Goal: Task Accomplishment & Management: Manage account settings

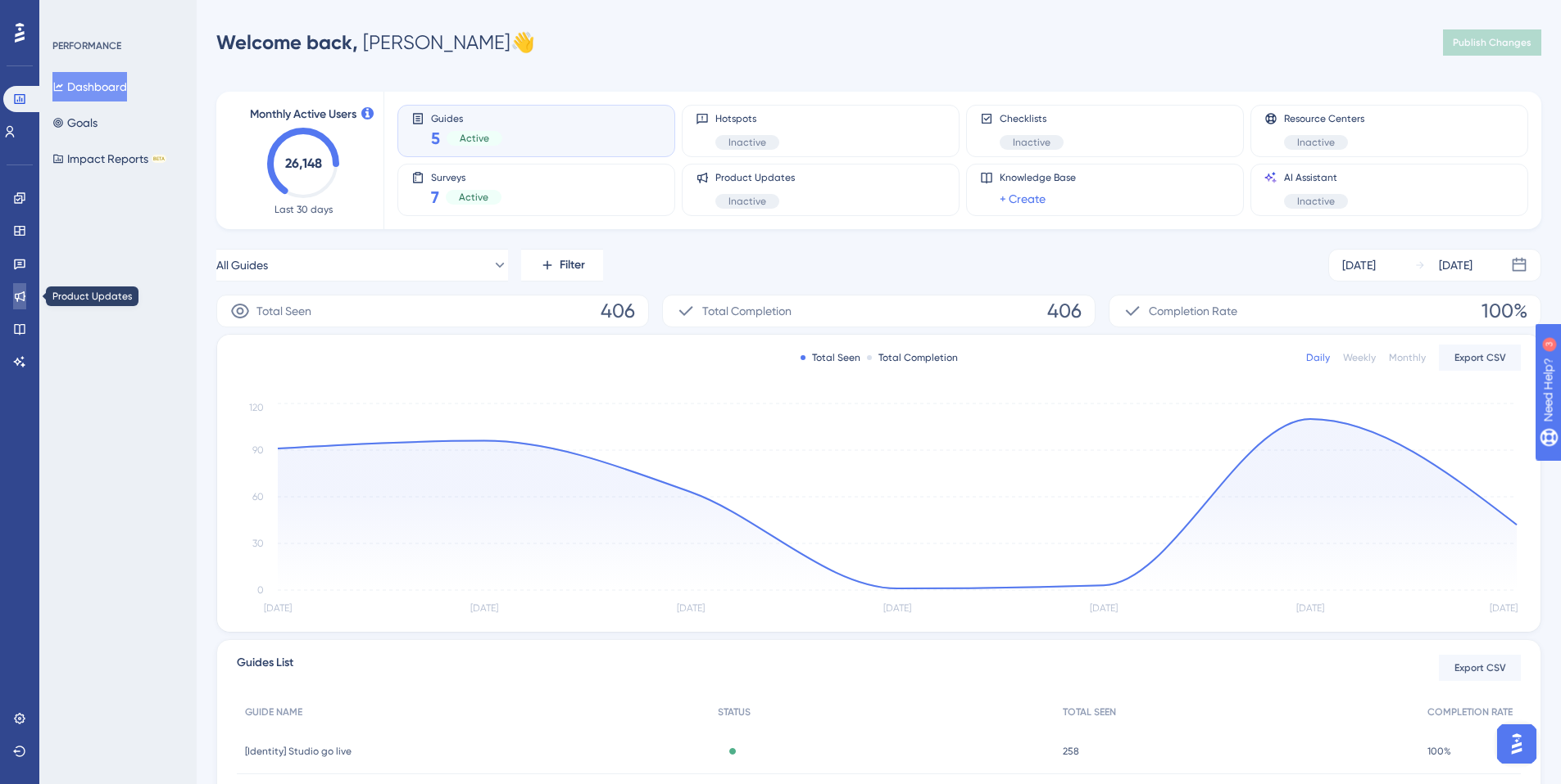
click at [13, 290] on icon at bounding box center [19, 296] width 13 height 13
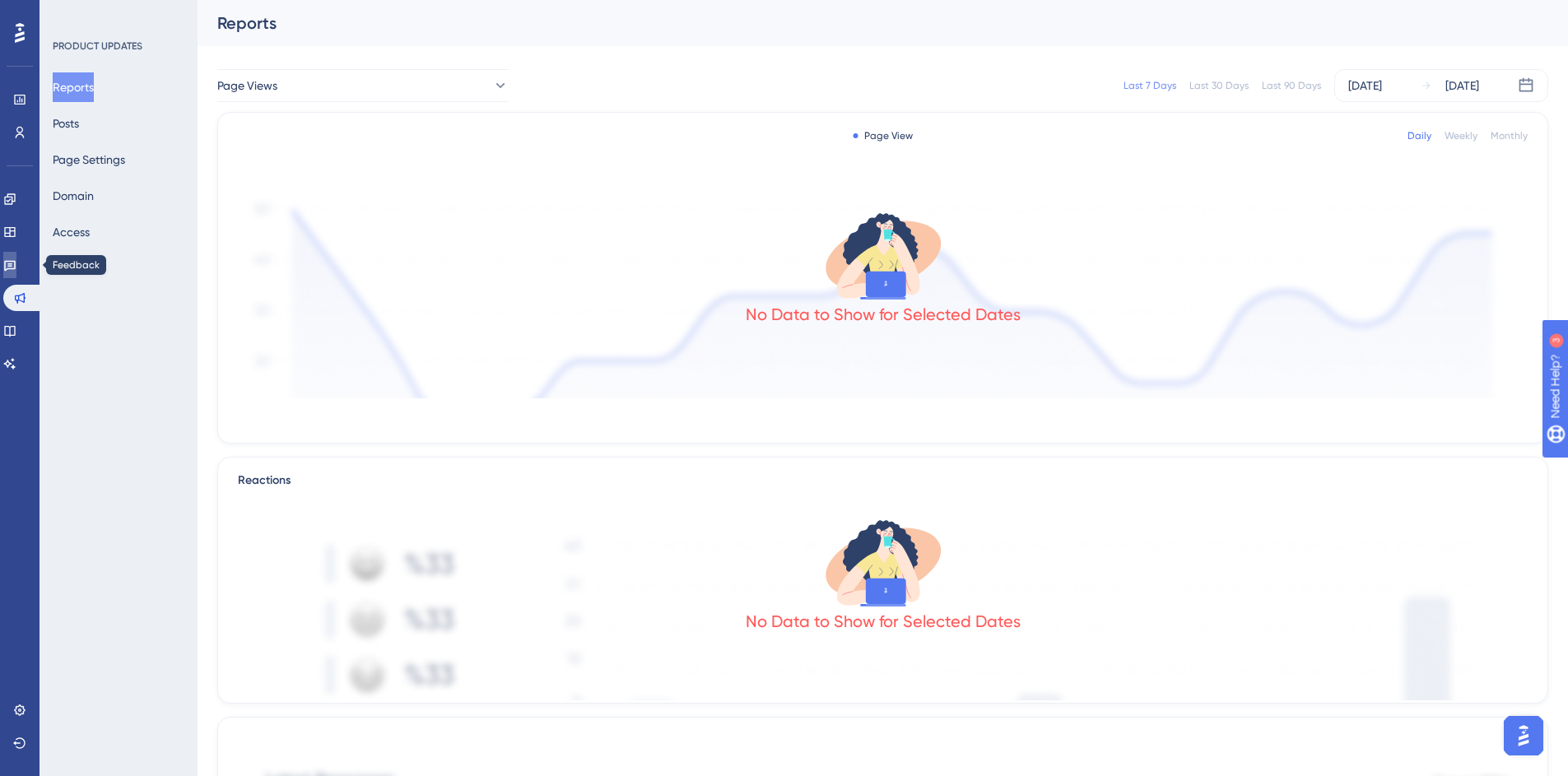
click at [17, 271] on link at bounding box center [9, 265] width 13 height 27
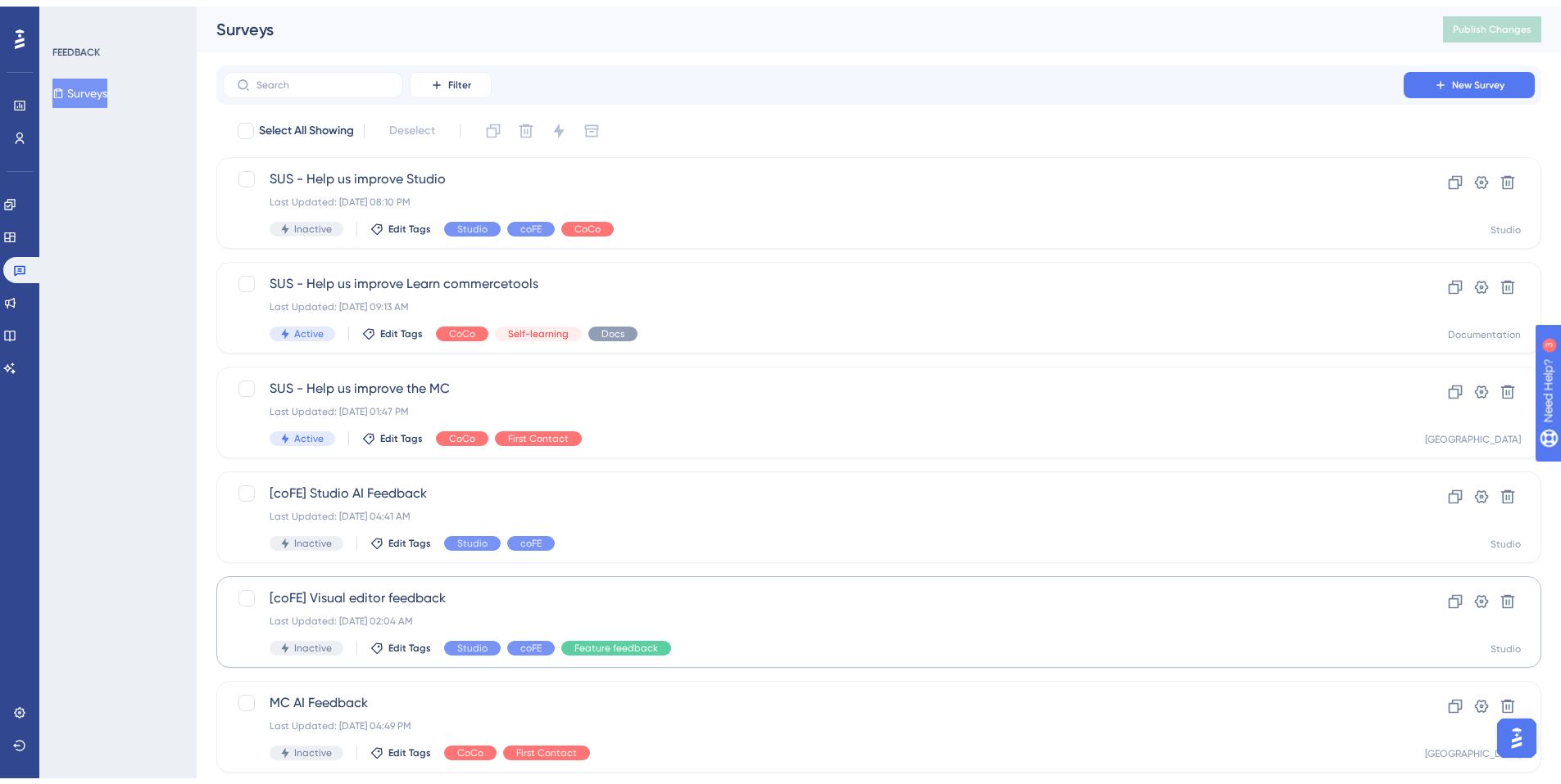
scroll to position [487, 0]
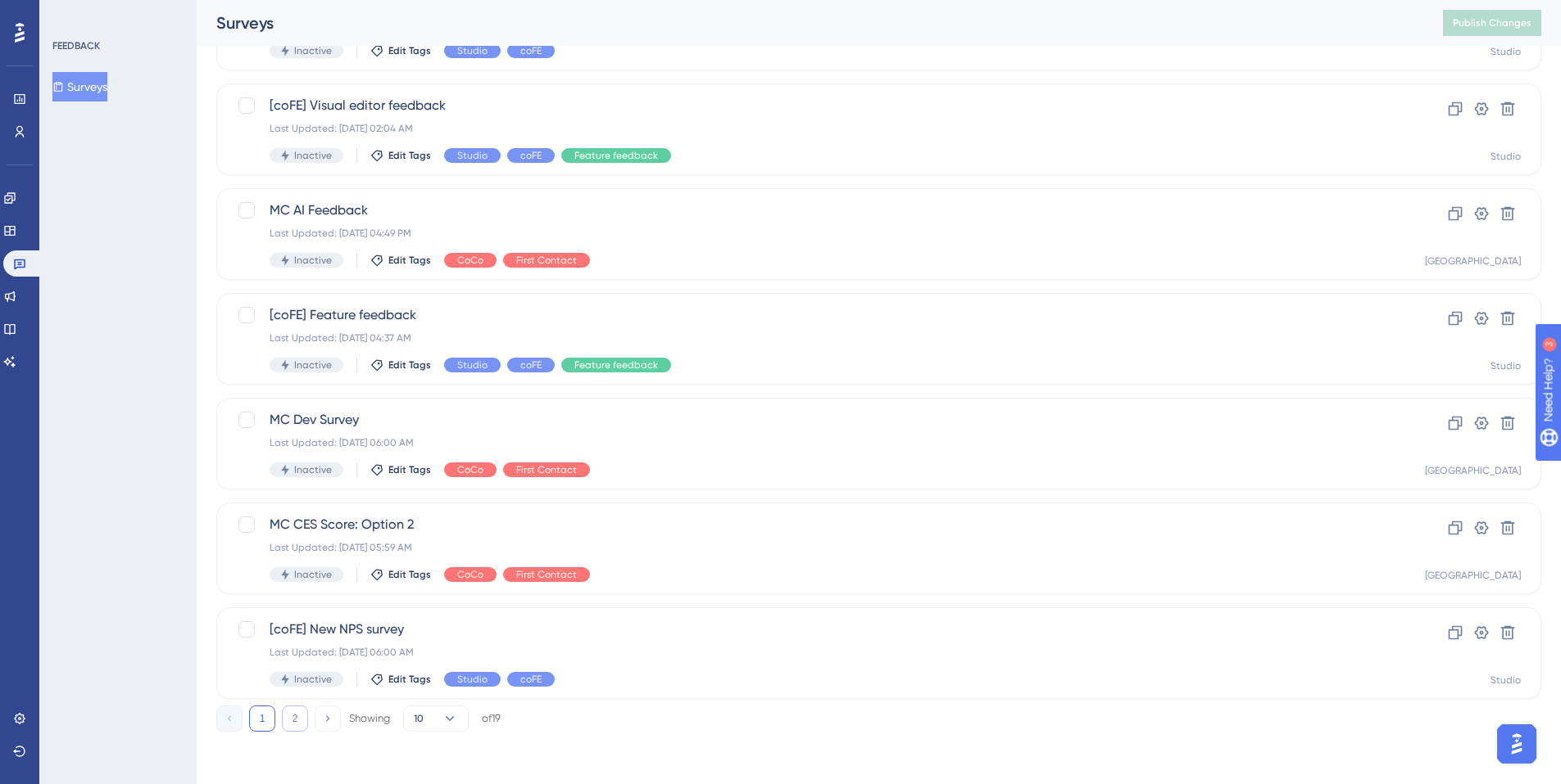
click at [288, 722] on button "2" at bounding box center [294, 719] width 27 height 27
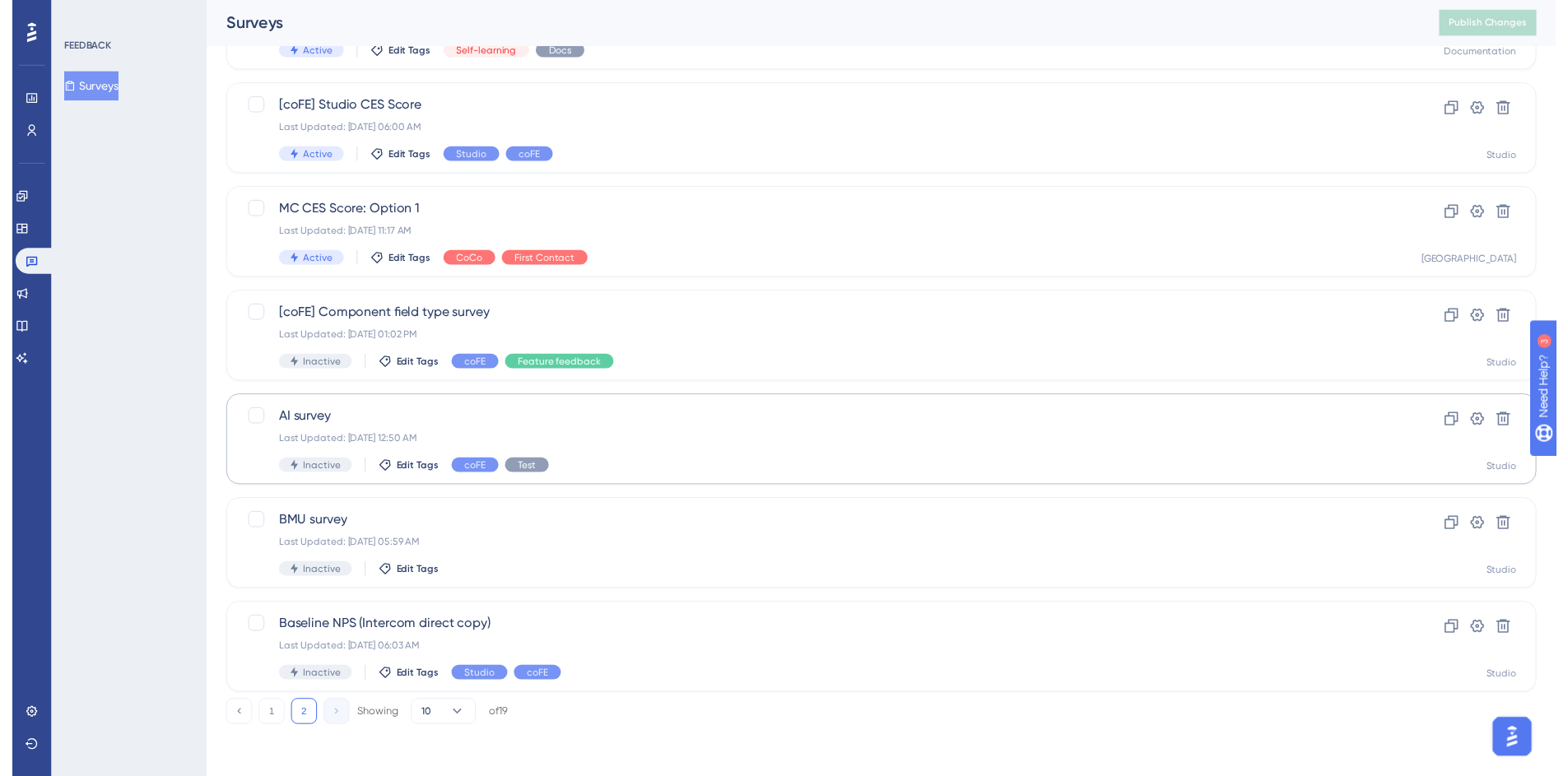
scroll to position [0, 0]
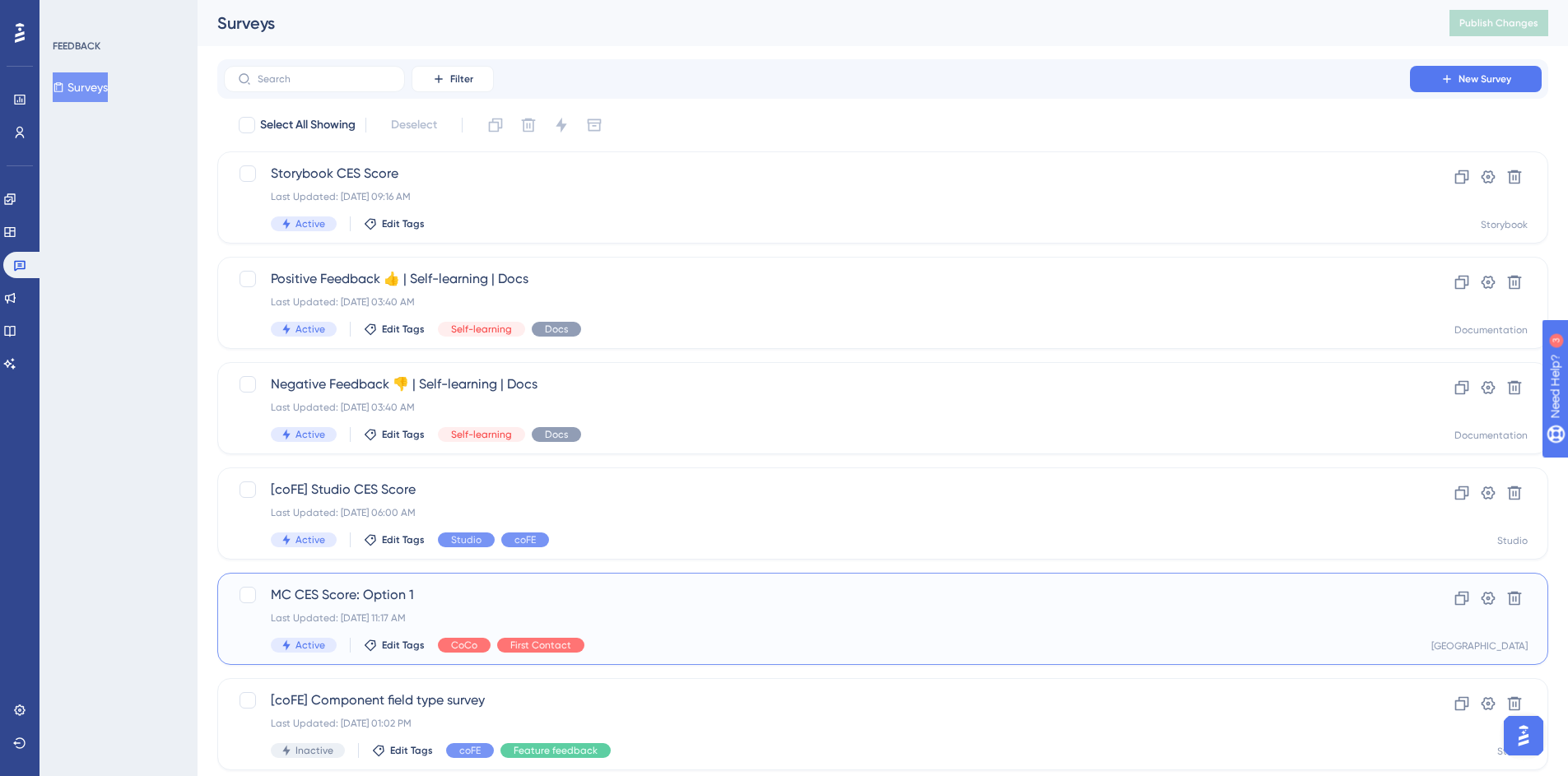
click at [648, 598] on span "MC CES Score: Option 1" at bounding box center [817, 595] width 1093 height 20
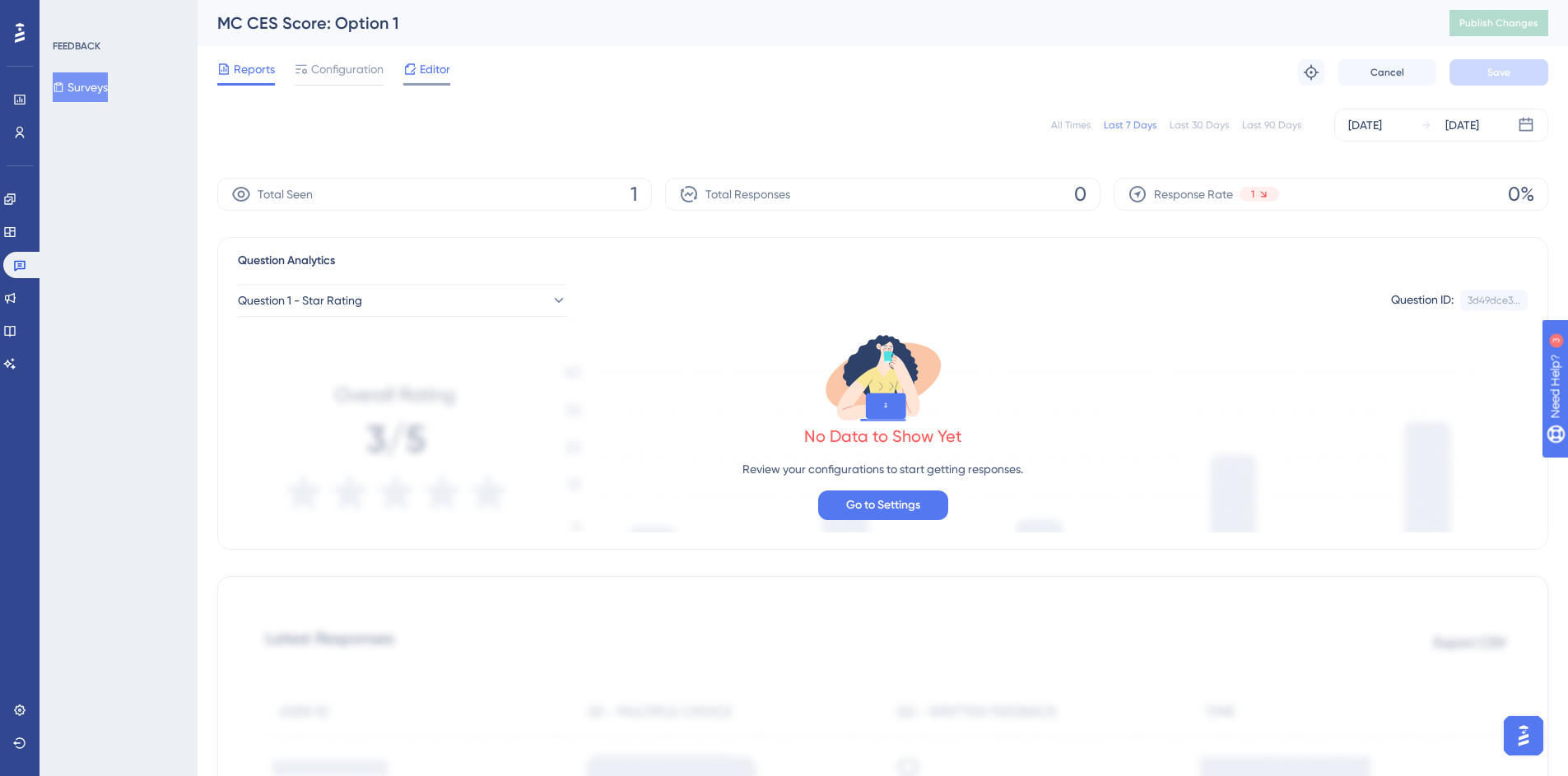
click at [445, 77] on span "Editor" at bounding box center [435, 69] width 31 height 20
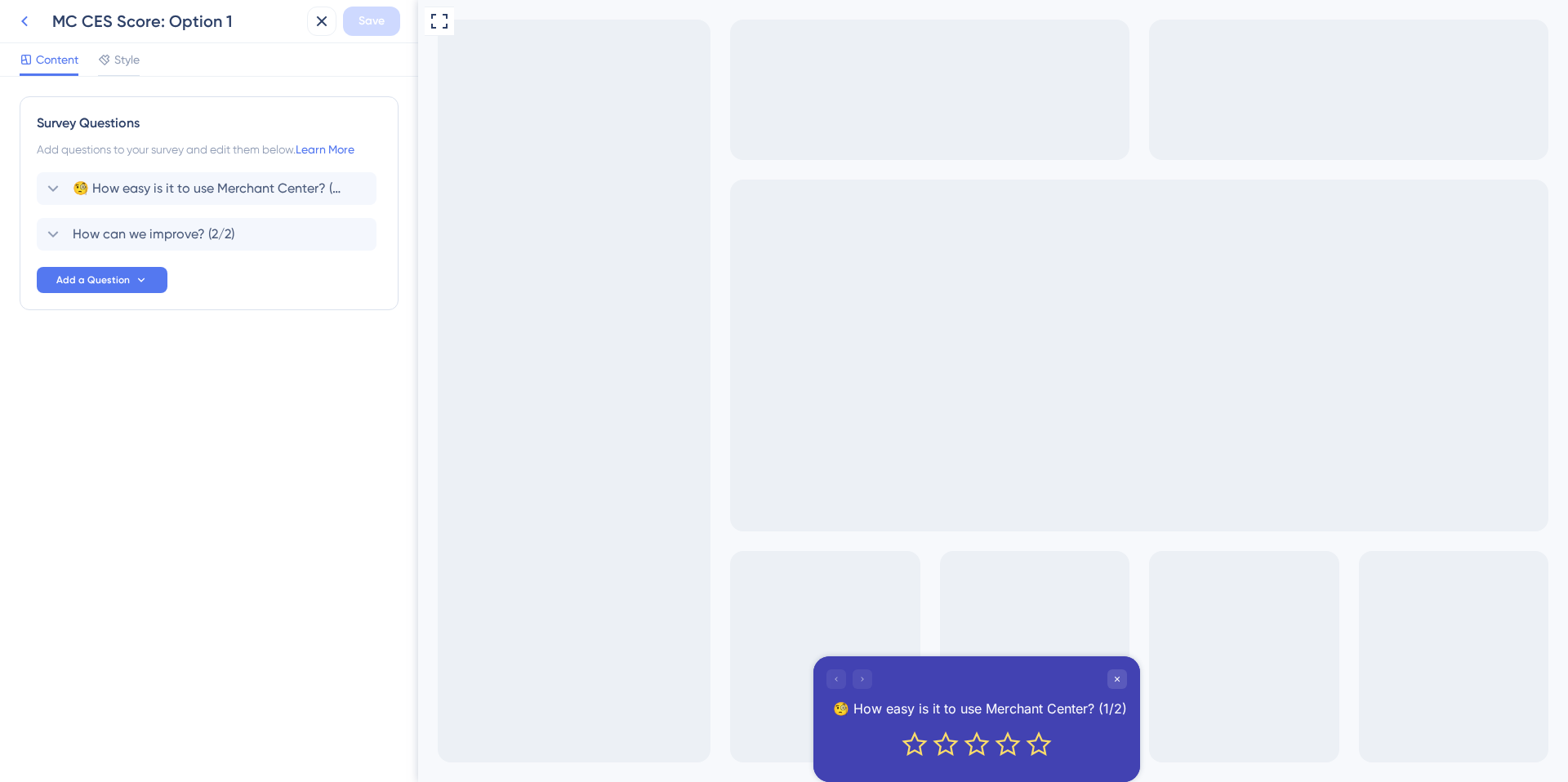
click at [27, 22] on icon at bounding box center [25, 22] width 20 height 20
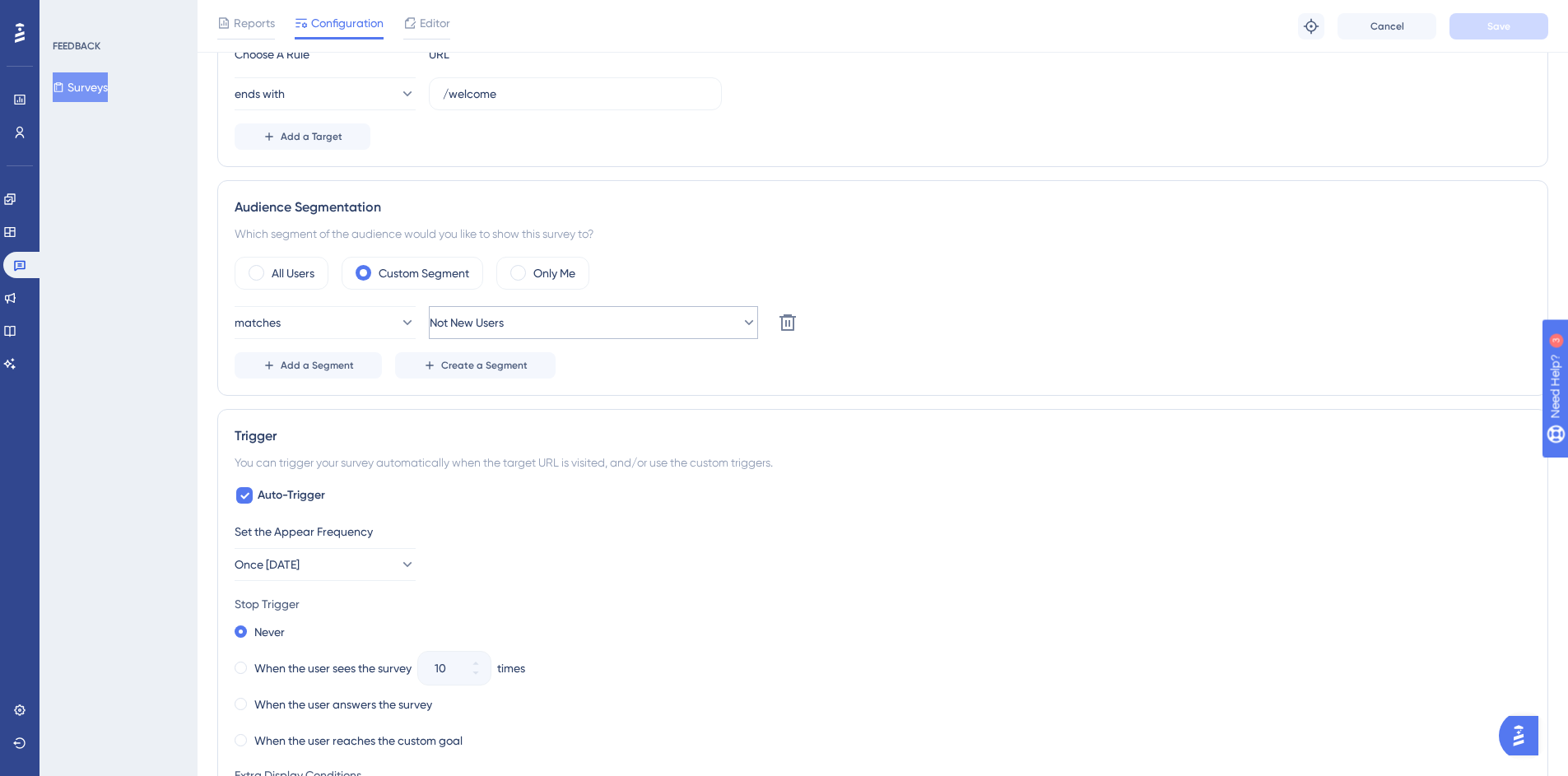
scroll to position [557, 0]
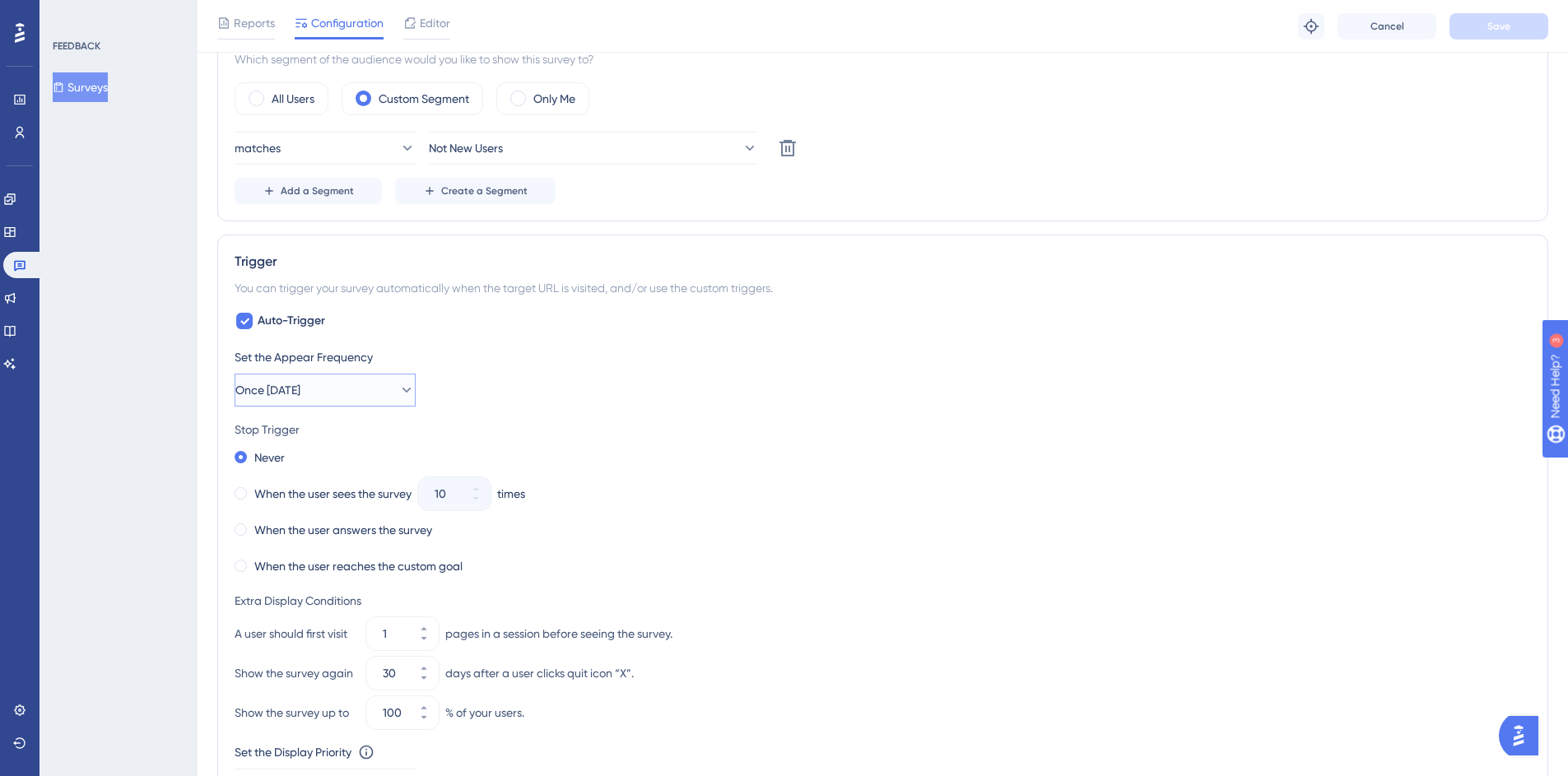
click at [260, 383] on span "Once [DATE]" at bounding box center [268, 390] width 65 height 20
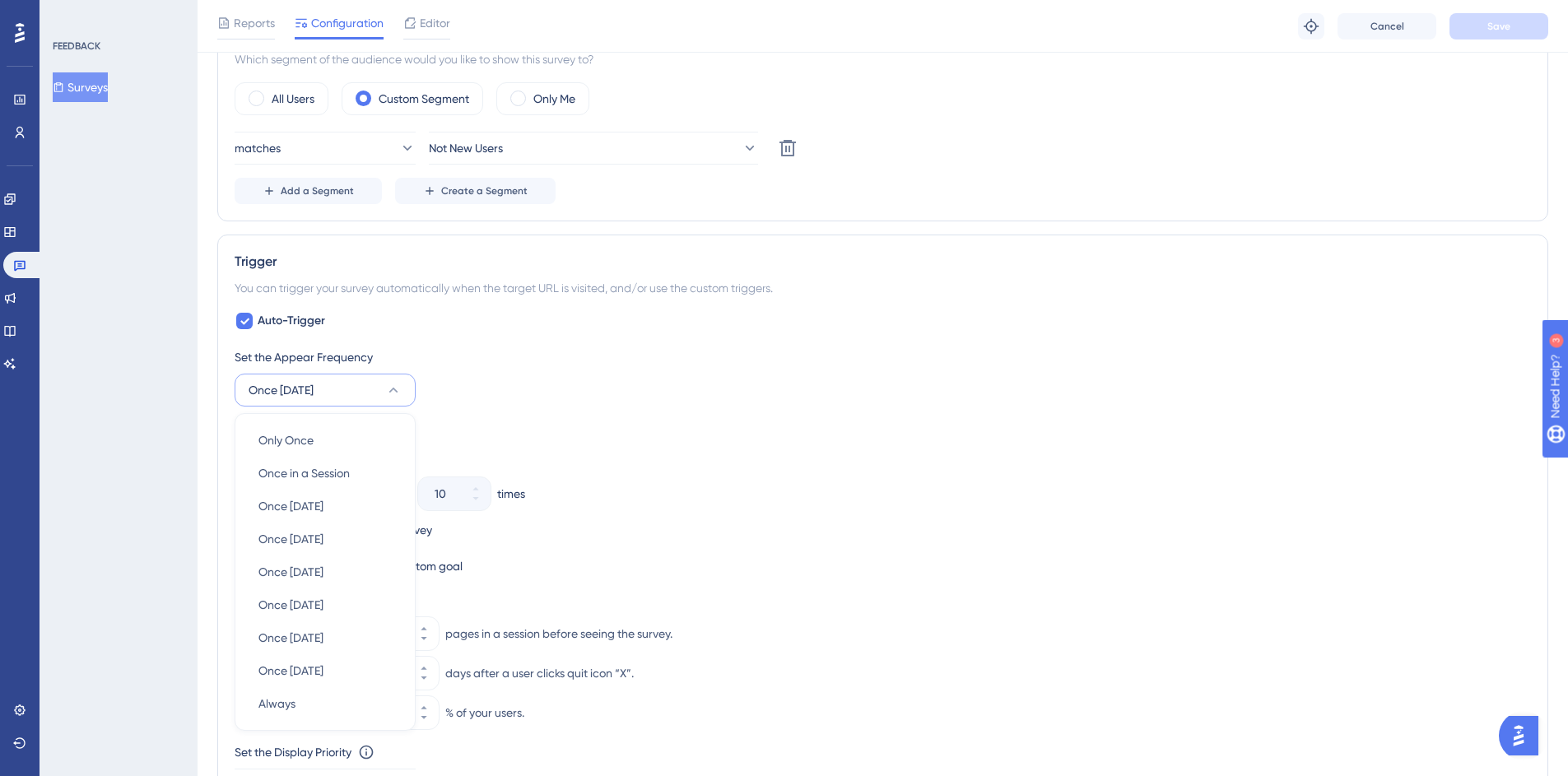
scroll to position [740, 0]
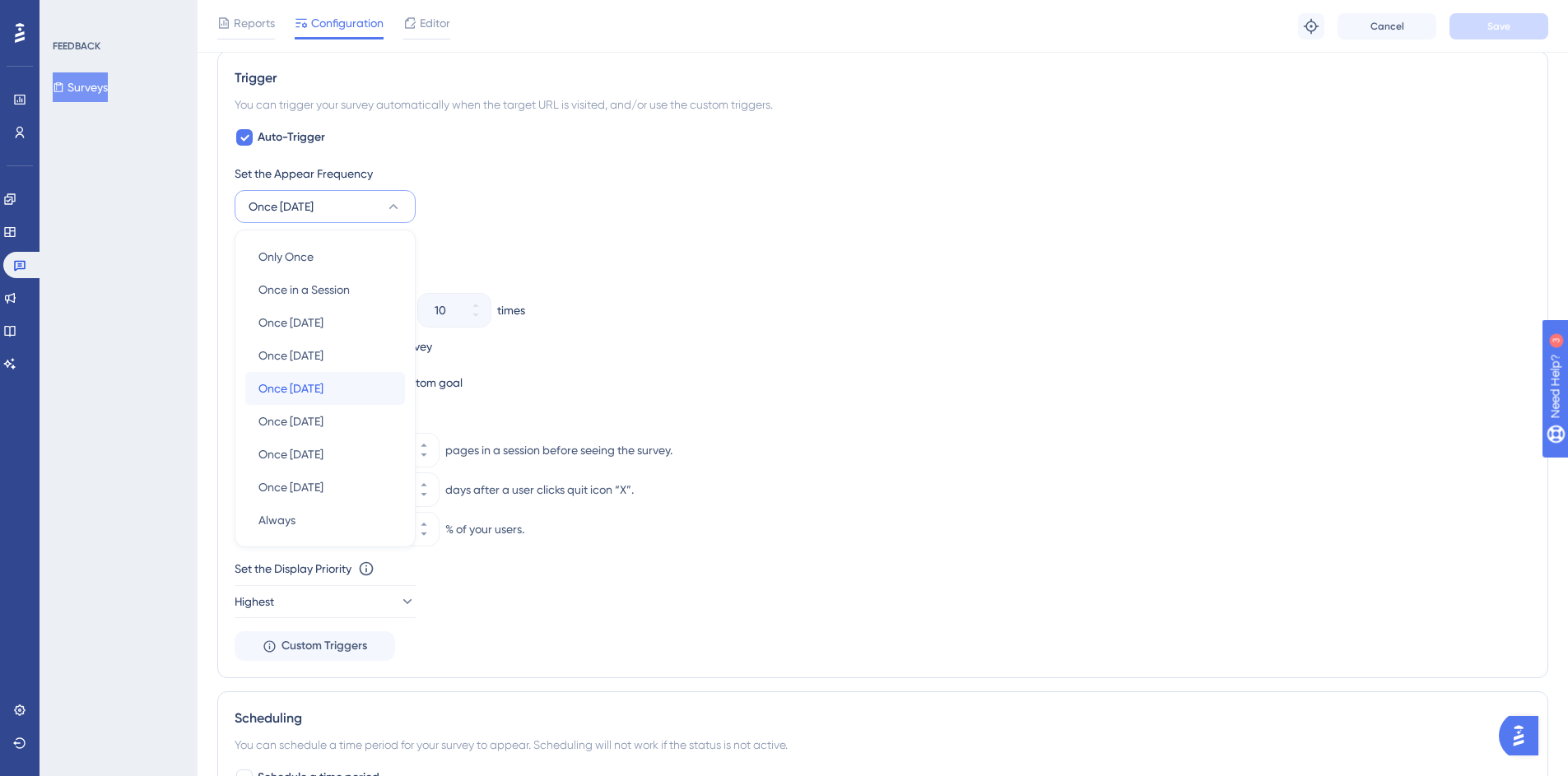
click at [334, 403] on div "Once [DATE] Once [DATE]" at bounding box center [325, 388] width 133 height 33
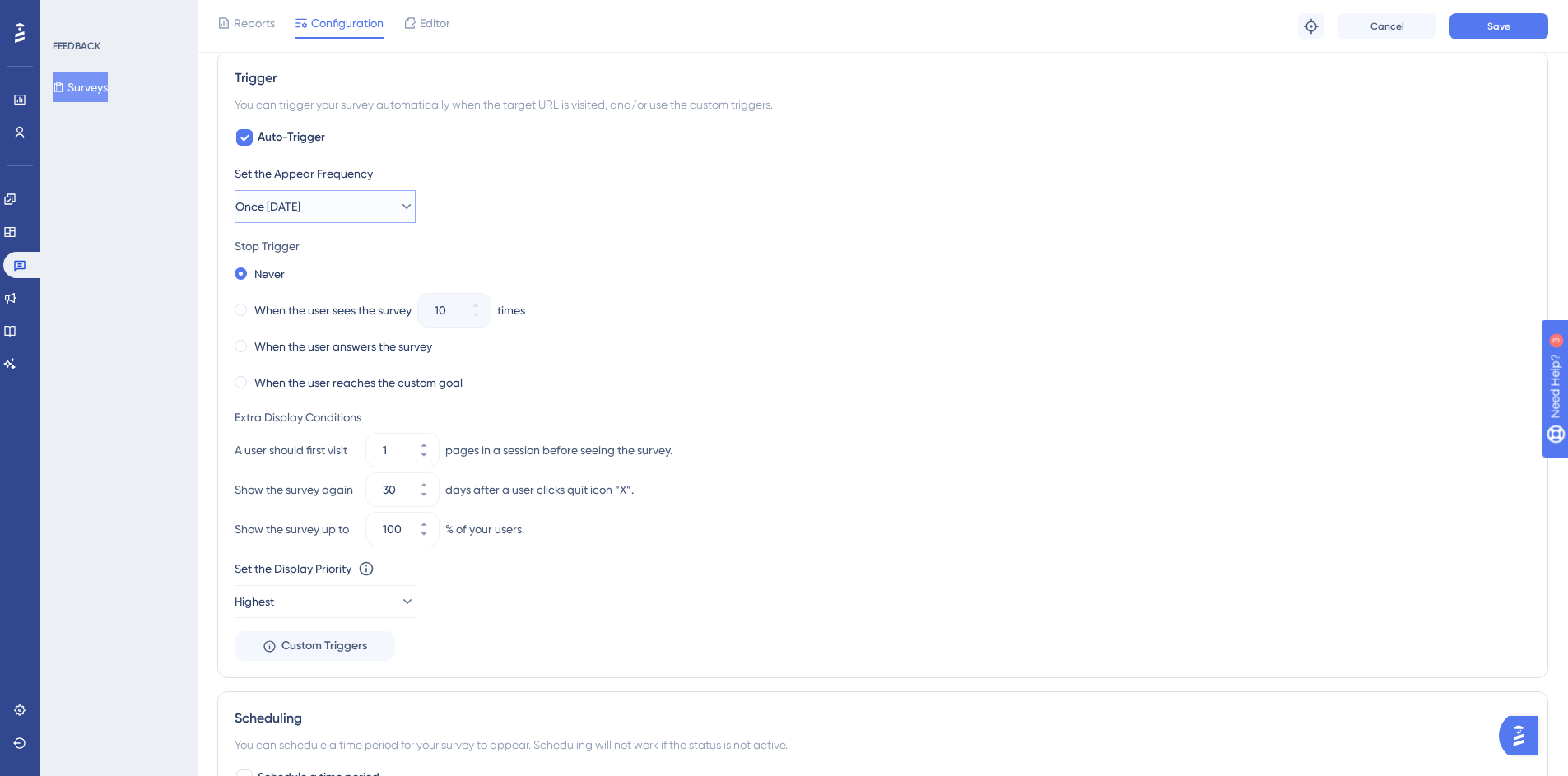
click at [301, 205] on span "Once [DATE]" at bounding box center [268, 206] width 65 height 20
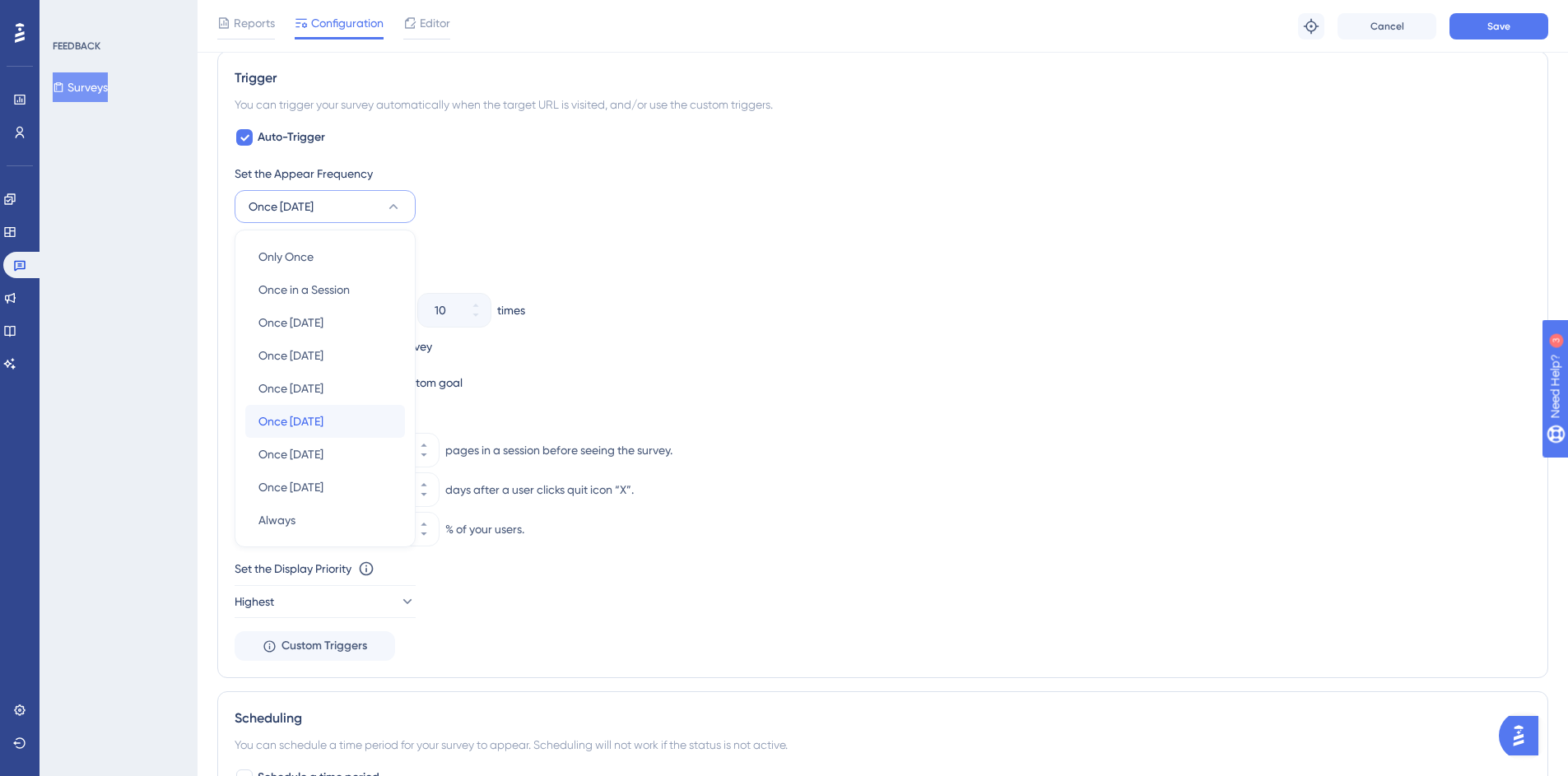
click at [324, 419] on span "Once [DATE]" at bounding box center [291, 422] width 65 height 20
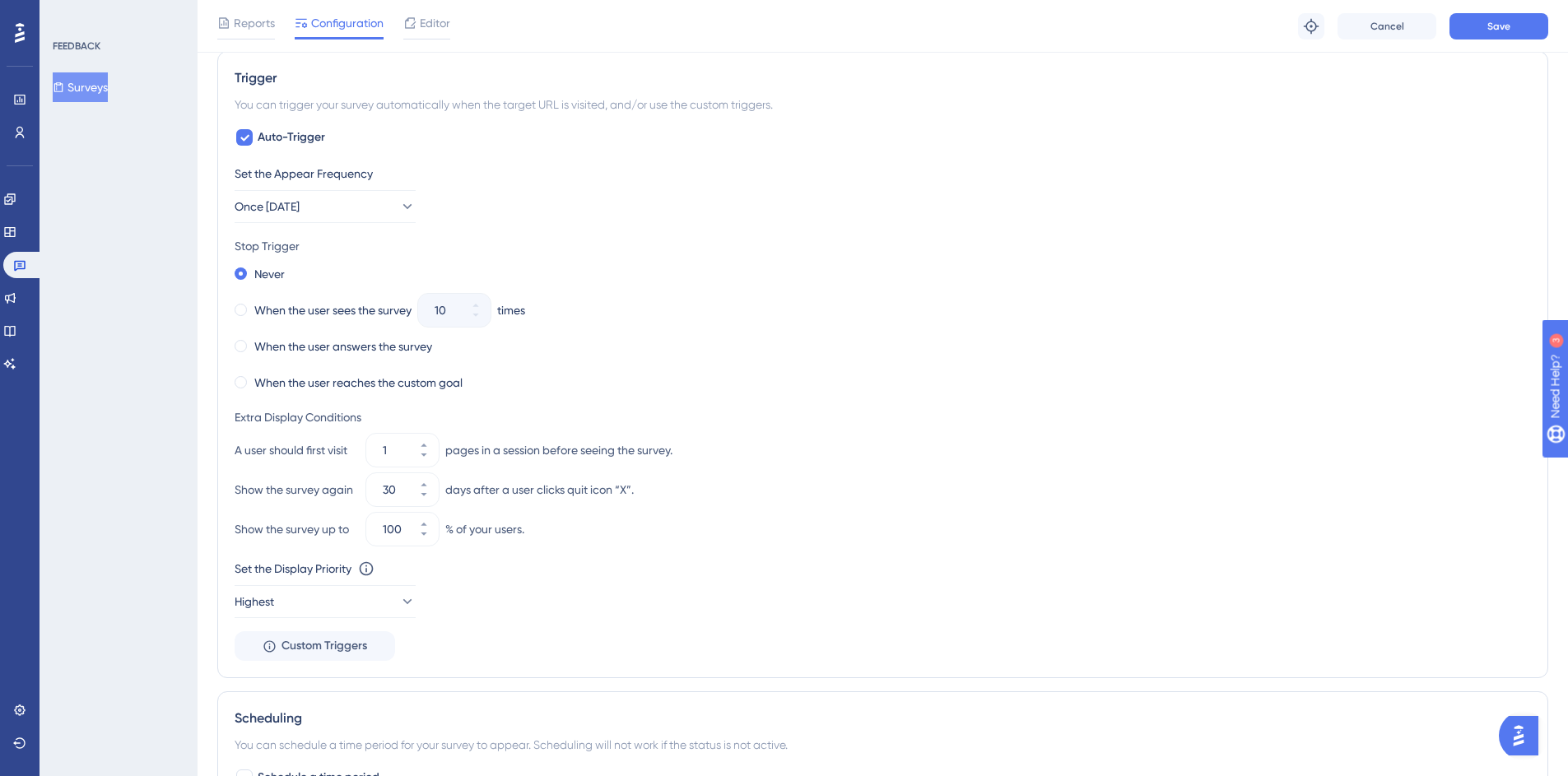
click at [774, 354] on div "When the user answers the survey" at bounding box center [882, 346] width 1296 height 23
click at [1520, 18] on button "Save" at bounding box center [1499, 26] width 99 height 27
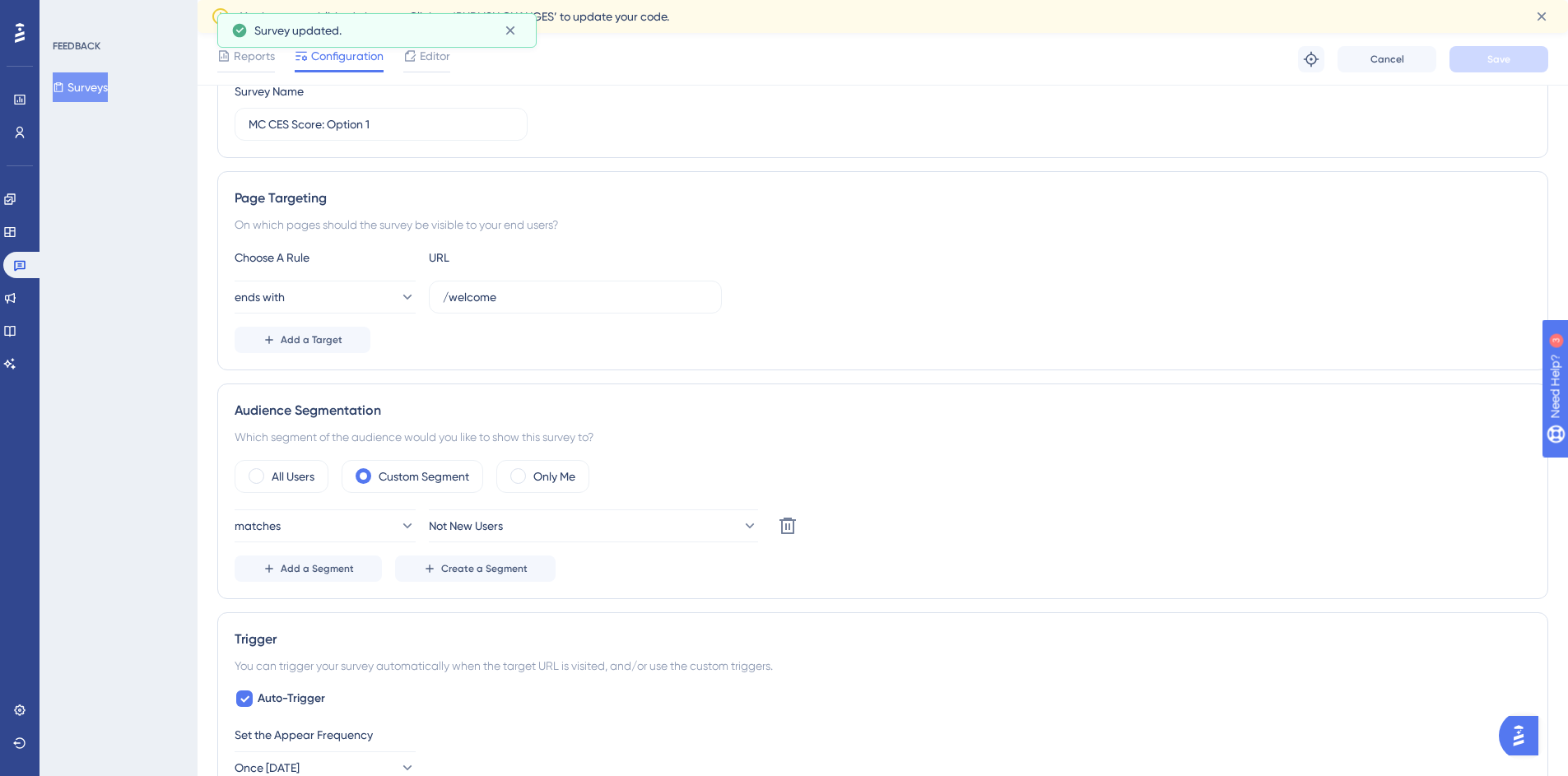
scroll to position [0, 0]
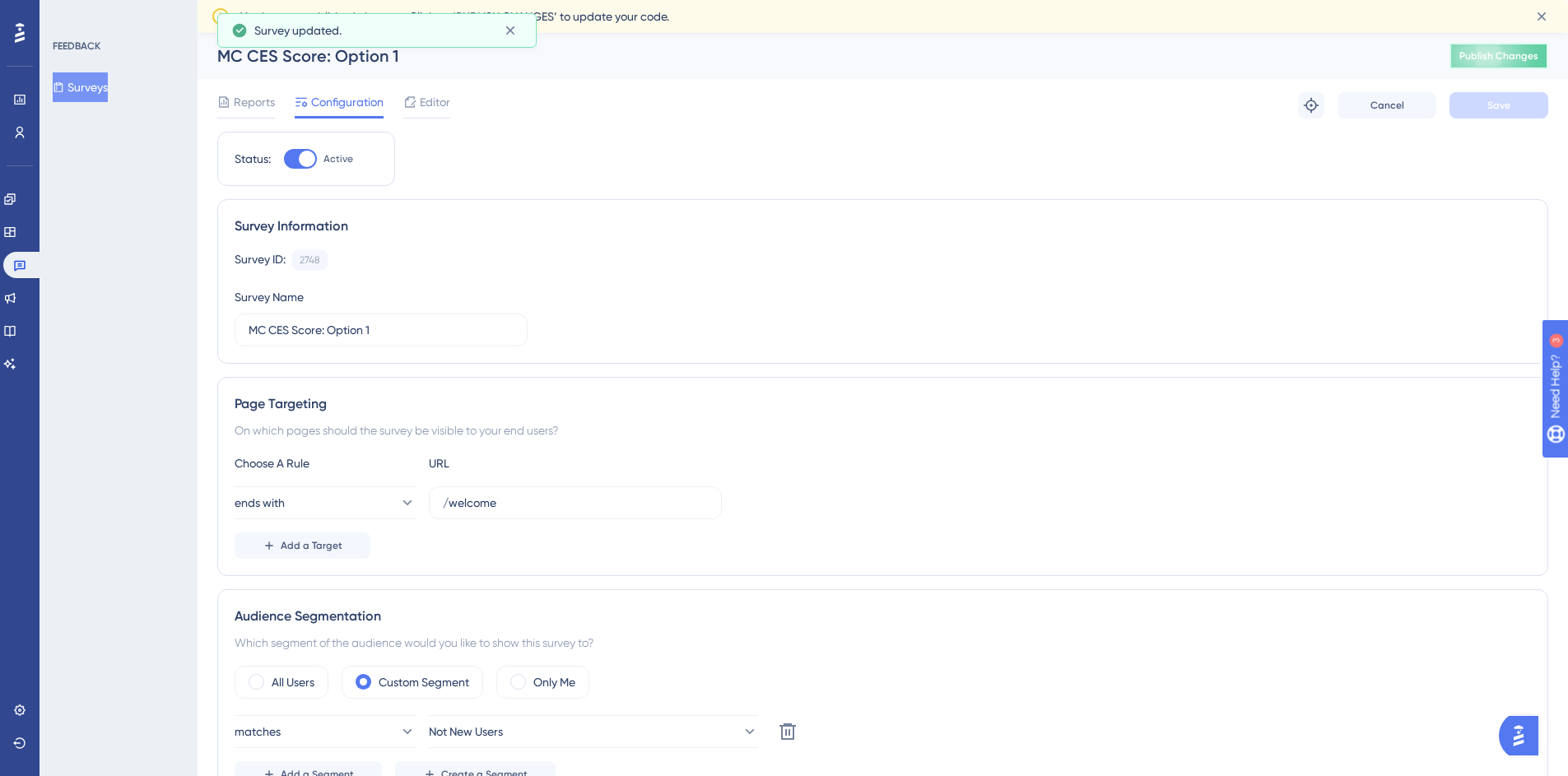
click at [1506, 56] on span "Publish Changes" at bounding box center [1499, 56] width 79 height 13
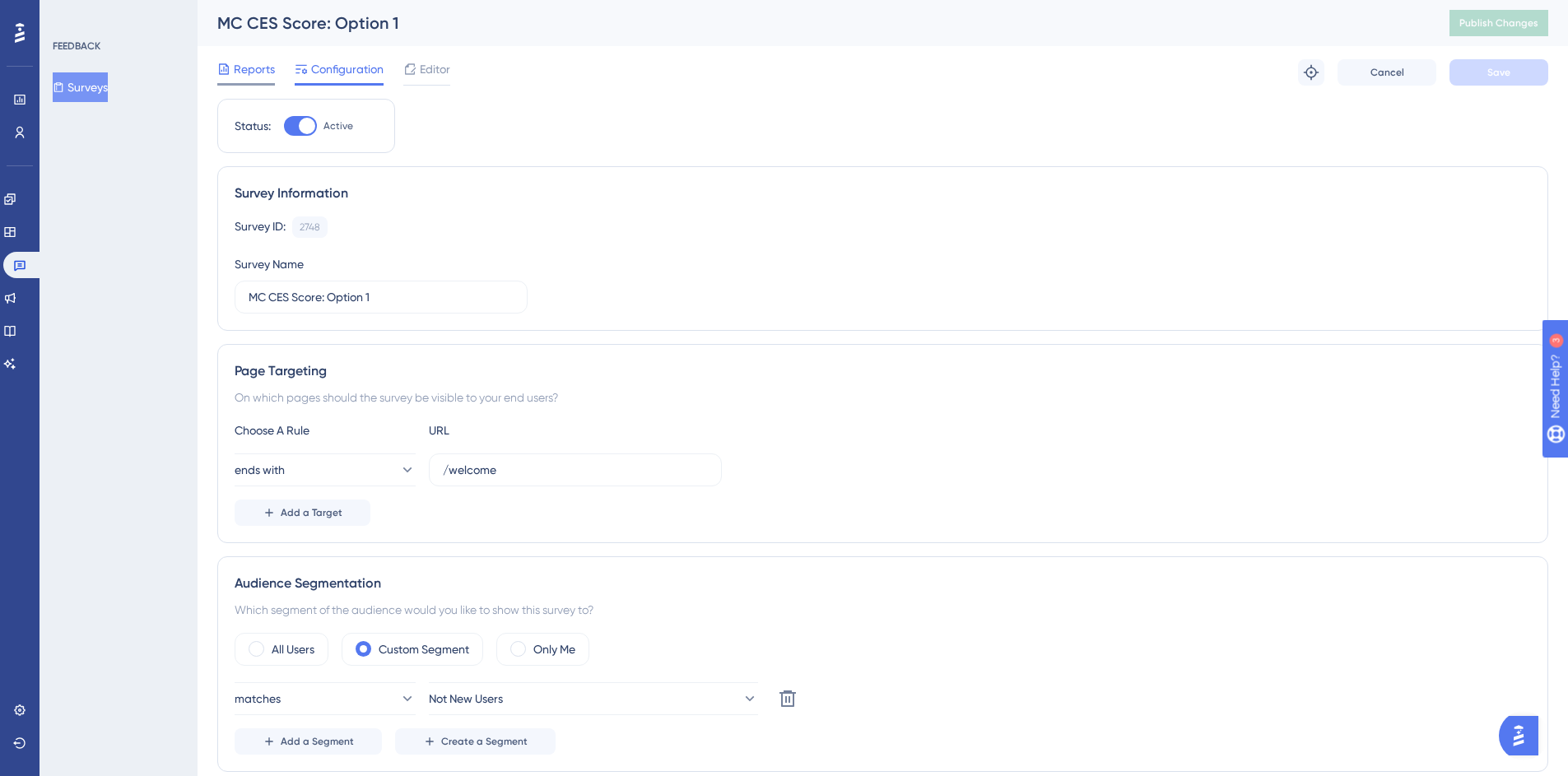
click at [253, 74] on span "Reports" at bounding box center [254, 69] width 41 height 20
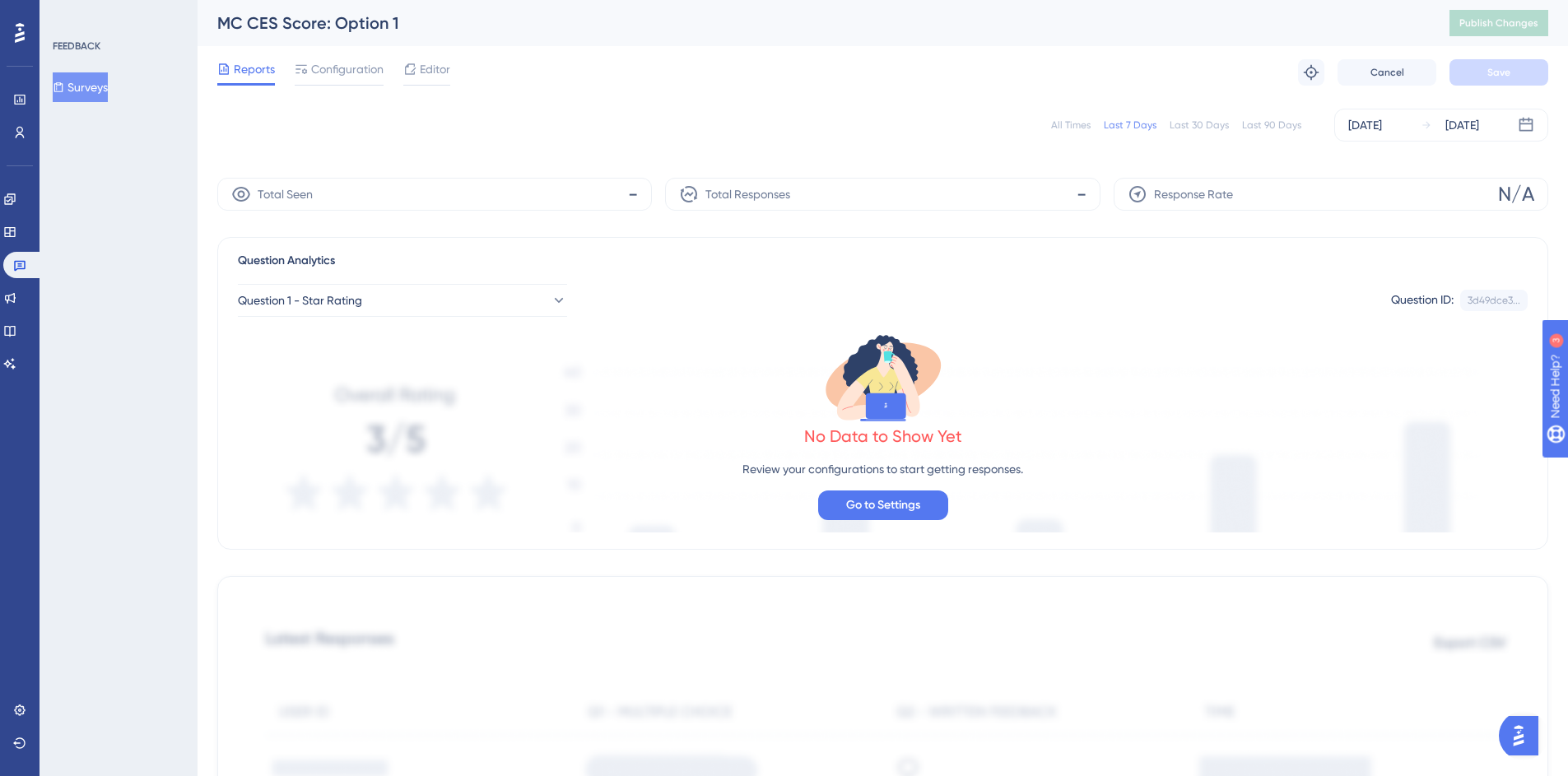
scroll to position [709, 0]
click at [1300, 74] on button at bounding box center [1311, 72] width 27 height 27
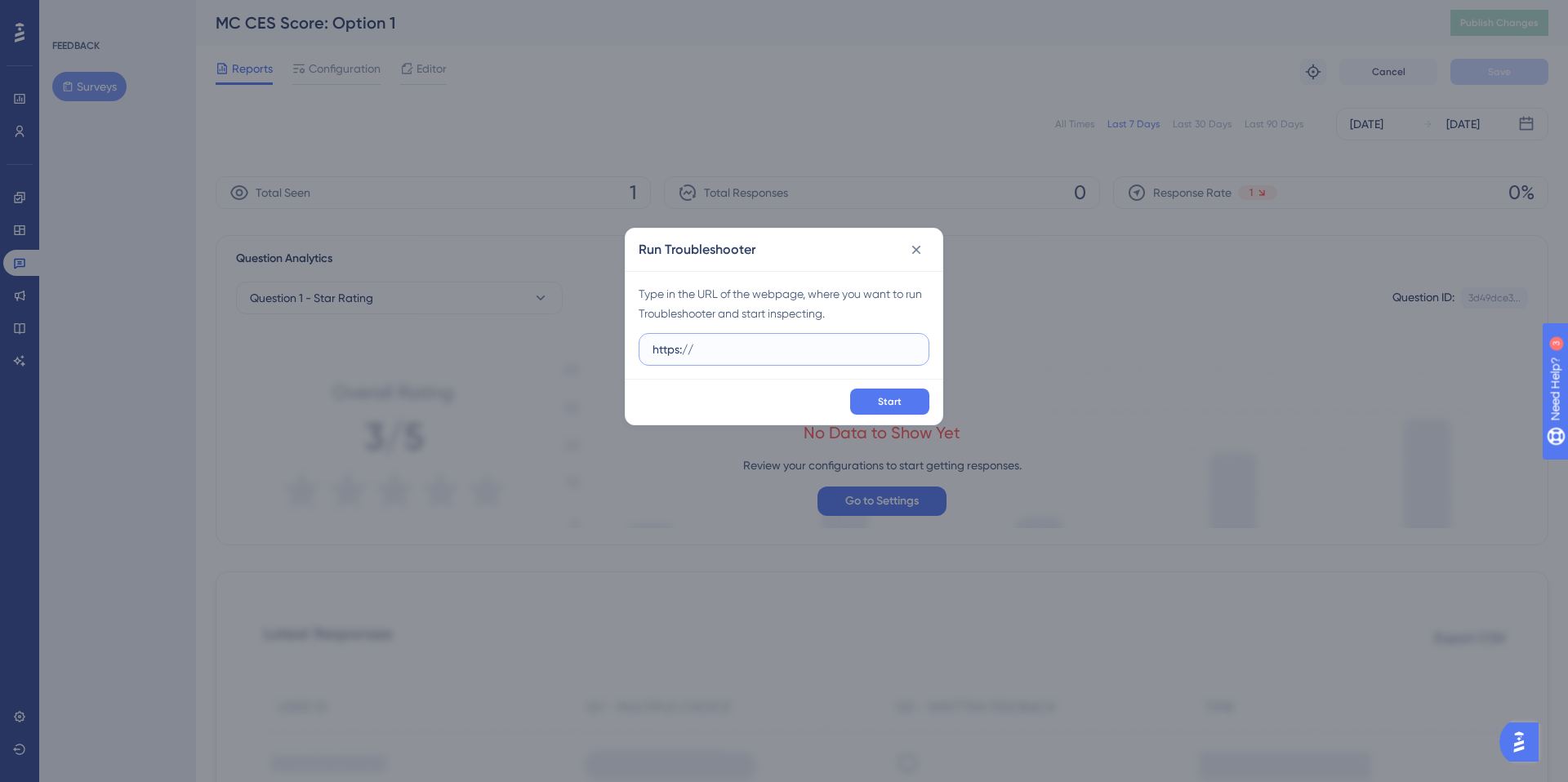
paste input "https://mc.europe-west1.gcp.commercetools.com/b2c-sample-data/welcome"
click at [906, 410] on button "Start" at bounding box center [889, 402] width 79 height 27
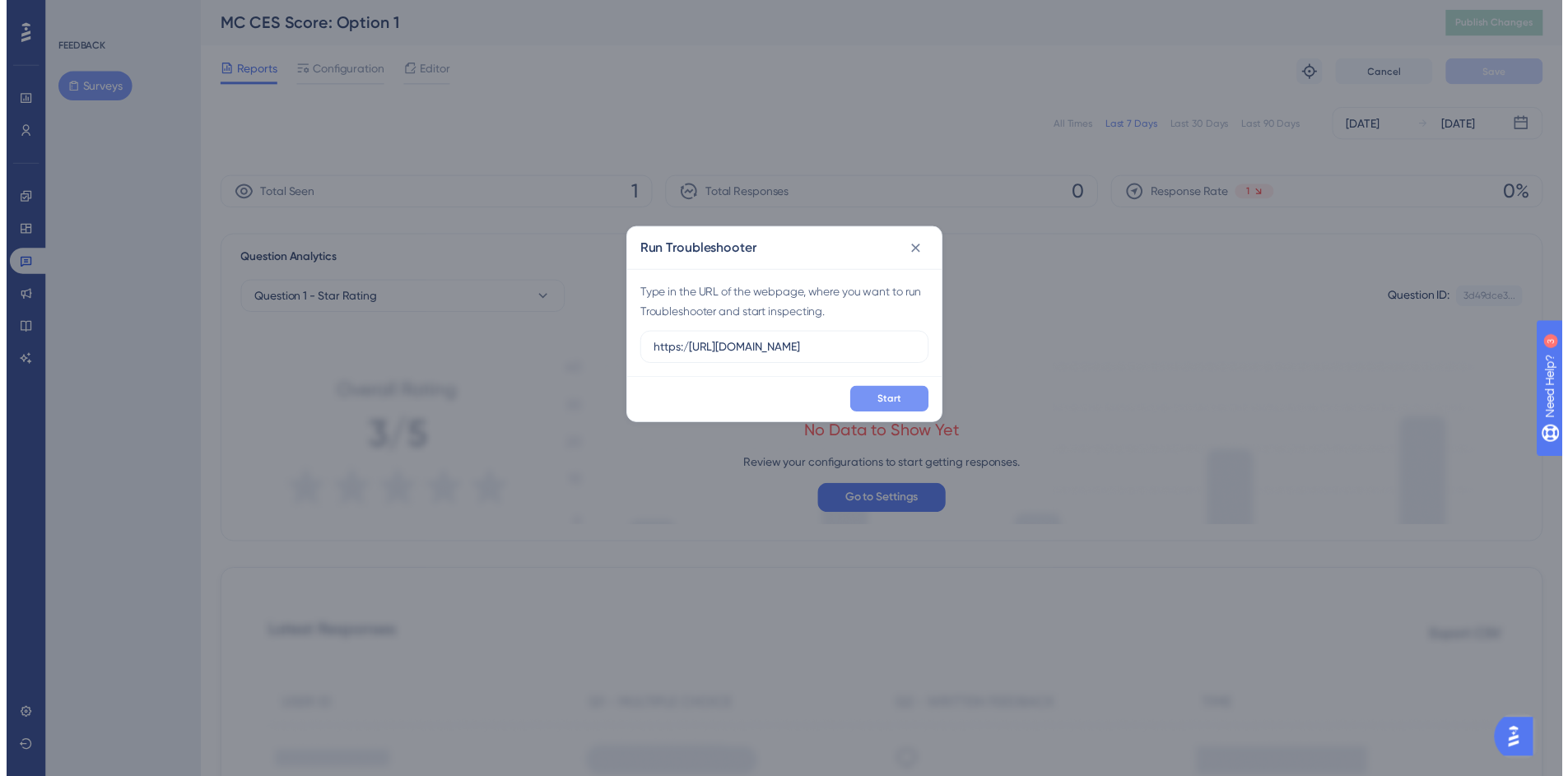
scroll to position [0, 0]
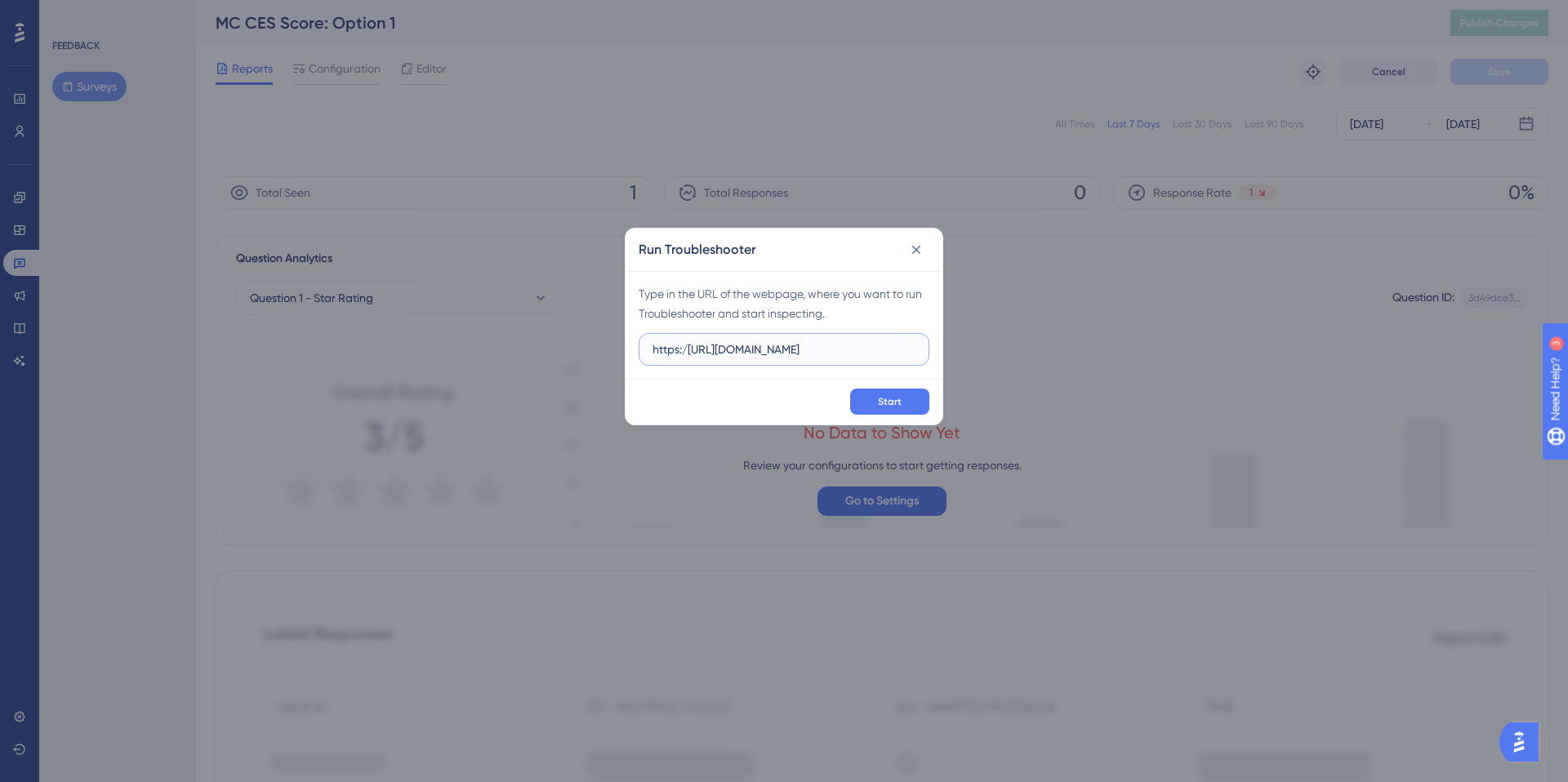
drag, startPoint x: 683, startPoint y: 357, endPoint x: 596, endPoint y: 356, distance: 87.0
click at [596, 356] on div "Run Troubleshooter Type in the URL of the webpage, where you want to run Troubl…" at bounding box center [784, 391] width 1568 height 782
click at [678, 346] on input "https:/https://mc.europe-west1.gcp.commercetools.com/b2c-sample-data/welcome" at bounding box center [784, 350] width 263 height 18
drag, startPoint x: 687, startPoint y: 351, endPoint x: 618, endPoint y: 355, distance: 69.1
click at [618, 355] on div "Run Troubleshooter Type in the URL of the webpage, where you want to run Troubl…" at bounding box center [784, 391] width 1568 height 782
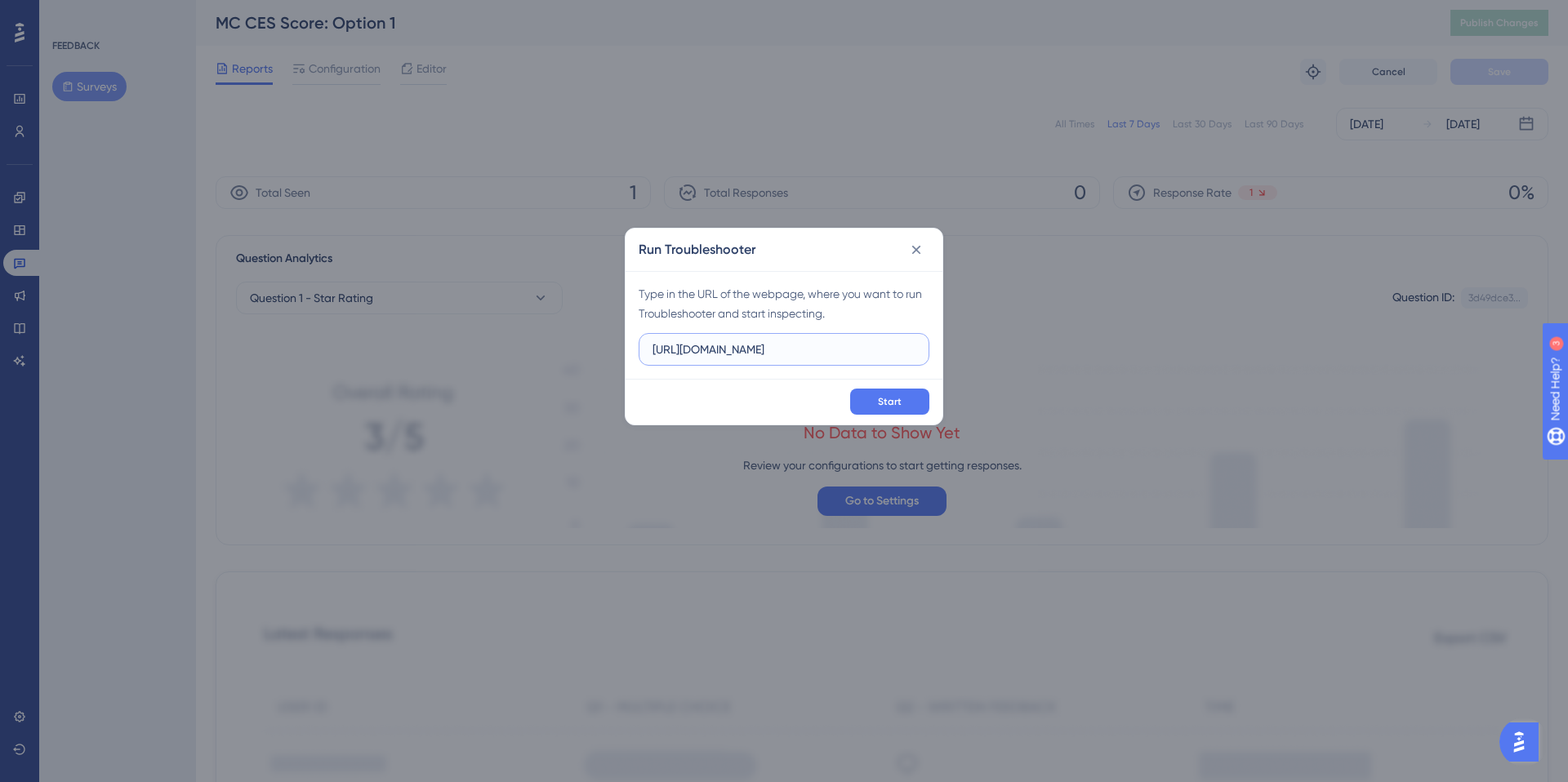
type input "https://mc.europe-west1.gcp.commercetools.com/b2c-sample-data/welcome"
click at [920, 248] on icon at bounding box center [916, 249] width 17 height 17
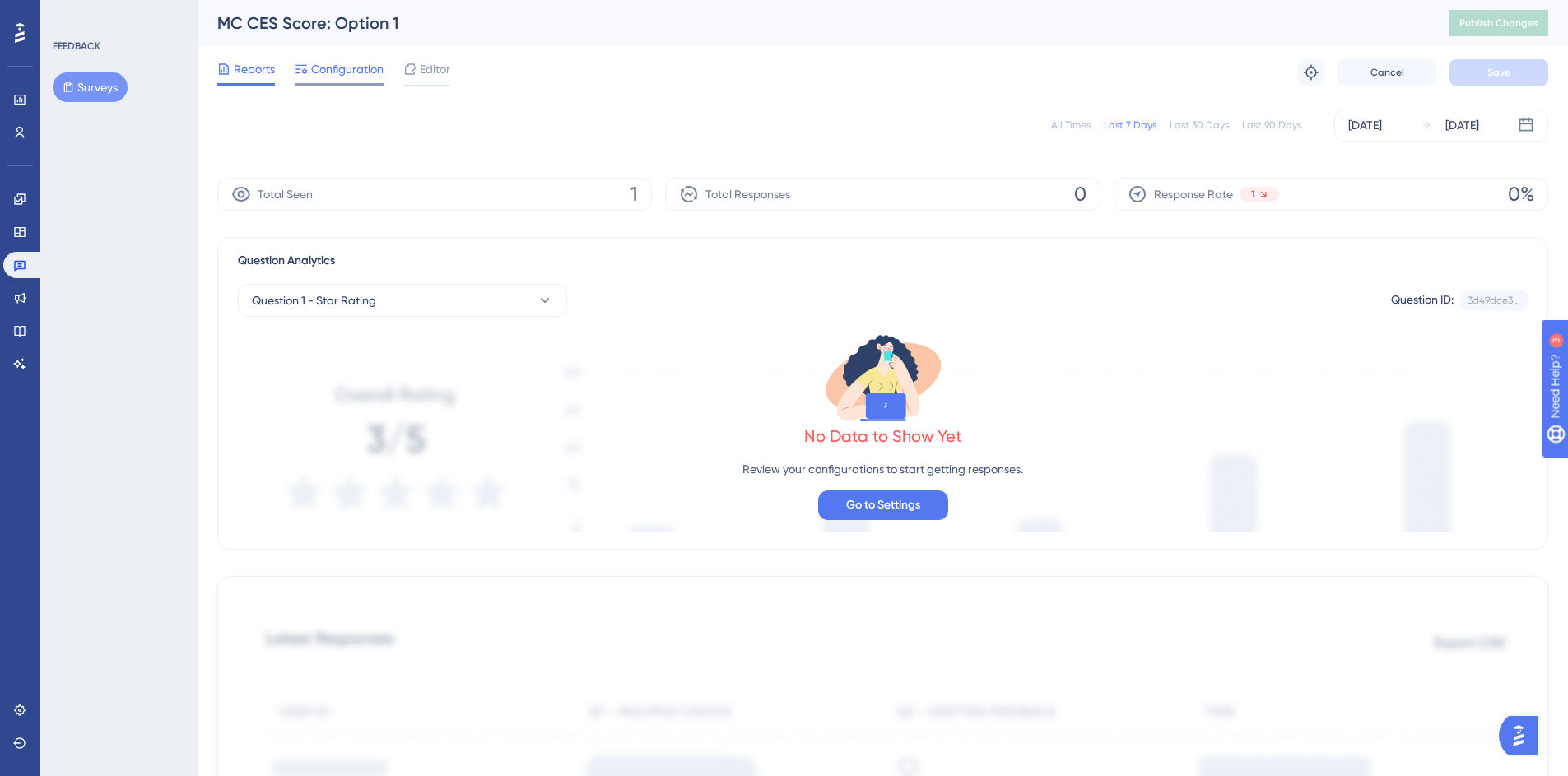
click at [340, 70] on span "Configuration" at bounding box center [346, 69] width 72 height 20
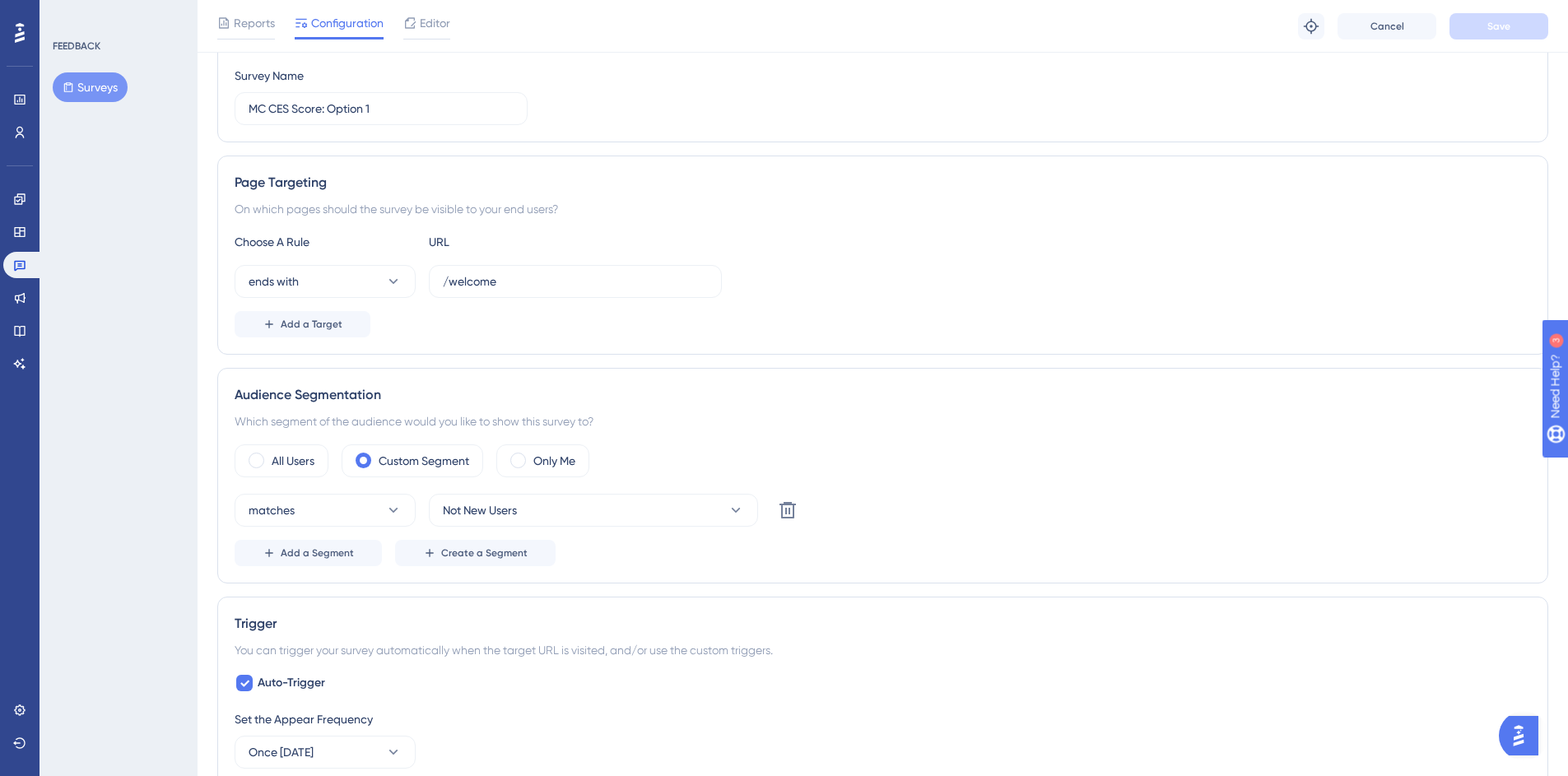
scroll to position [322, 0]
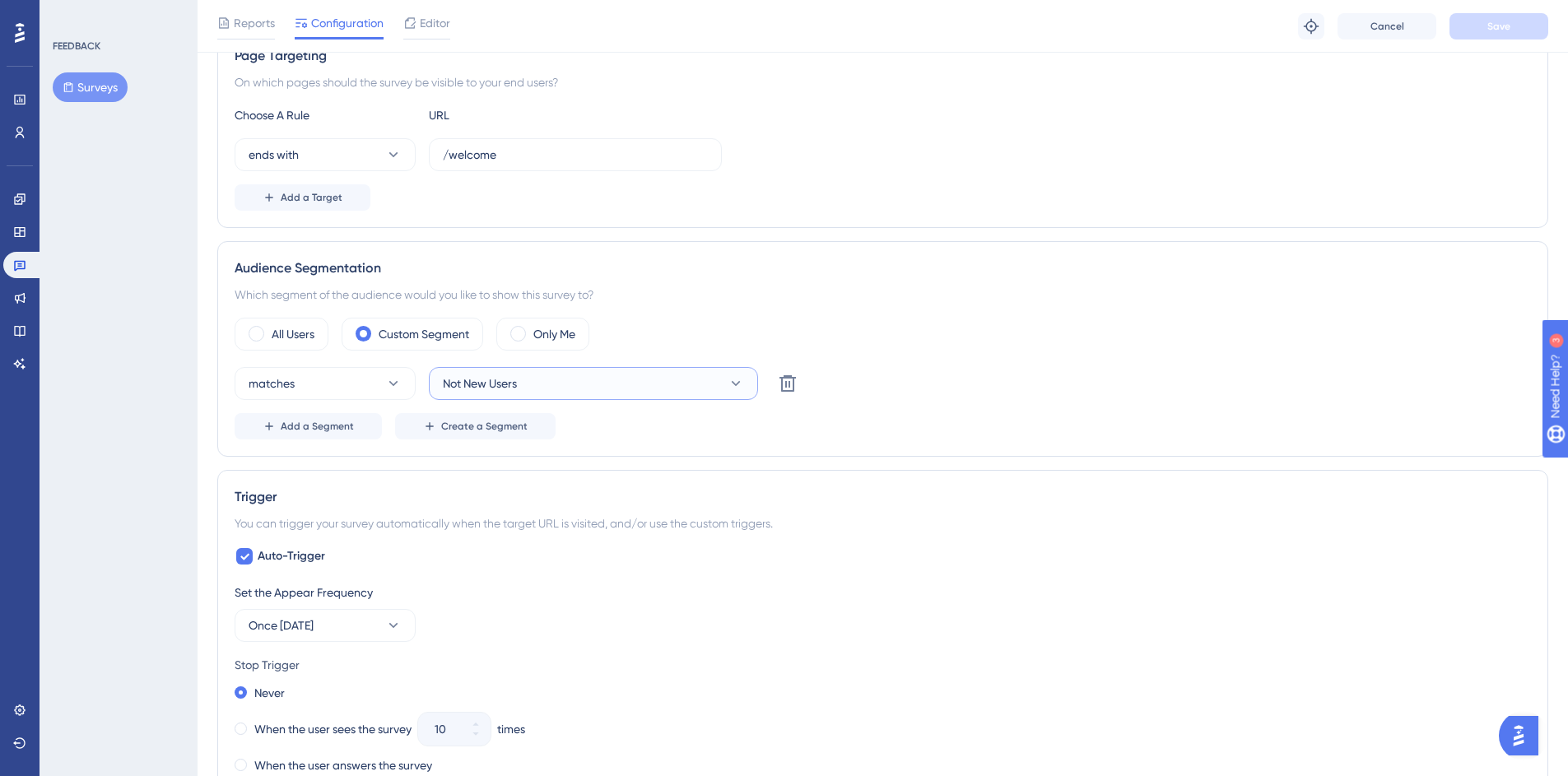
click at [515, 378] on span "Not New Users" at bounding box center [479, 384] width 74 height 20
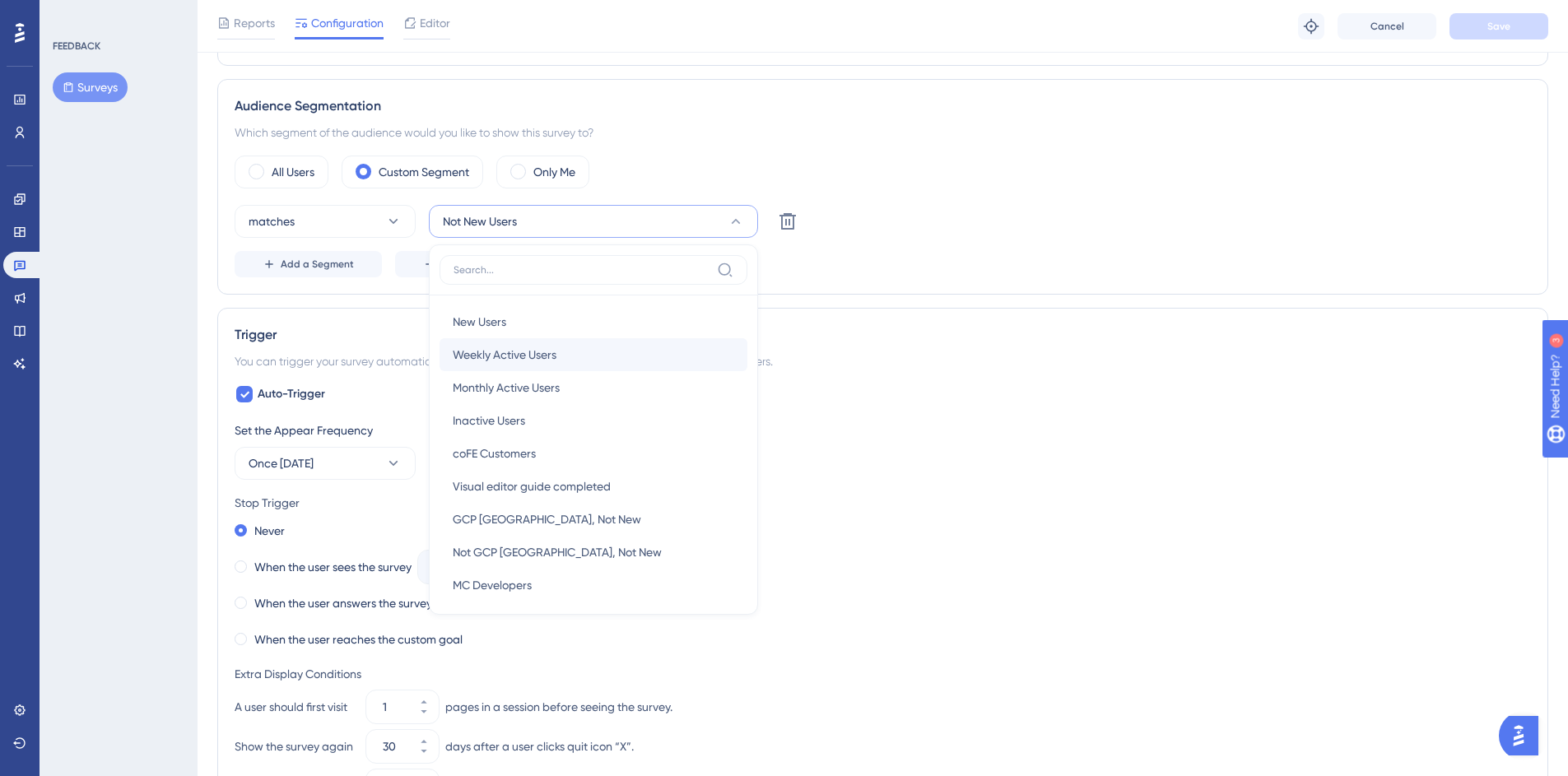
scroll to position [462, 0]
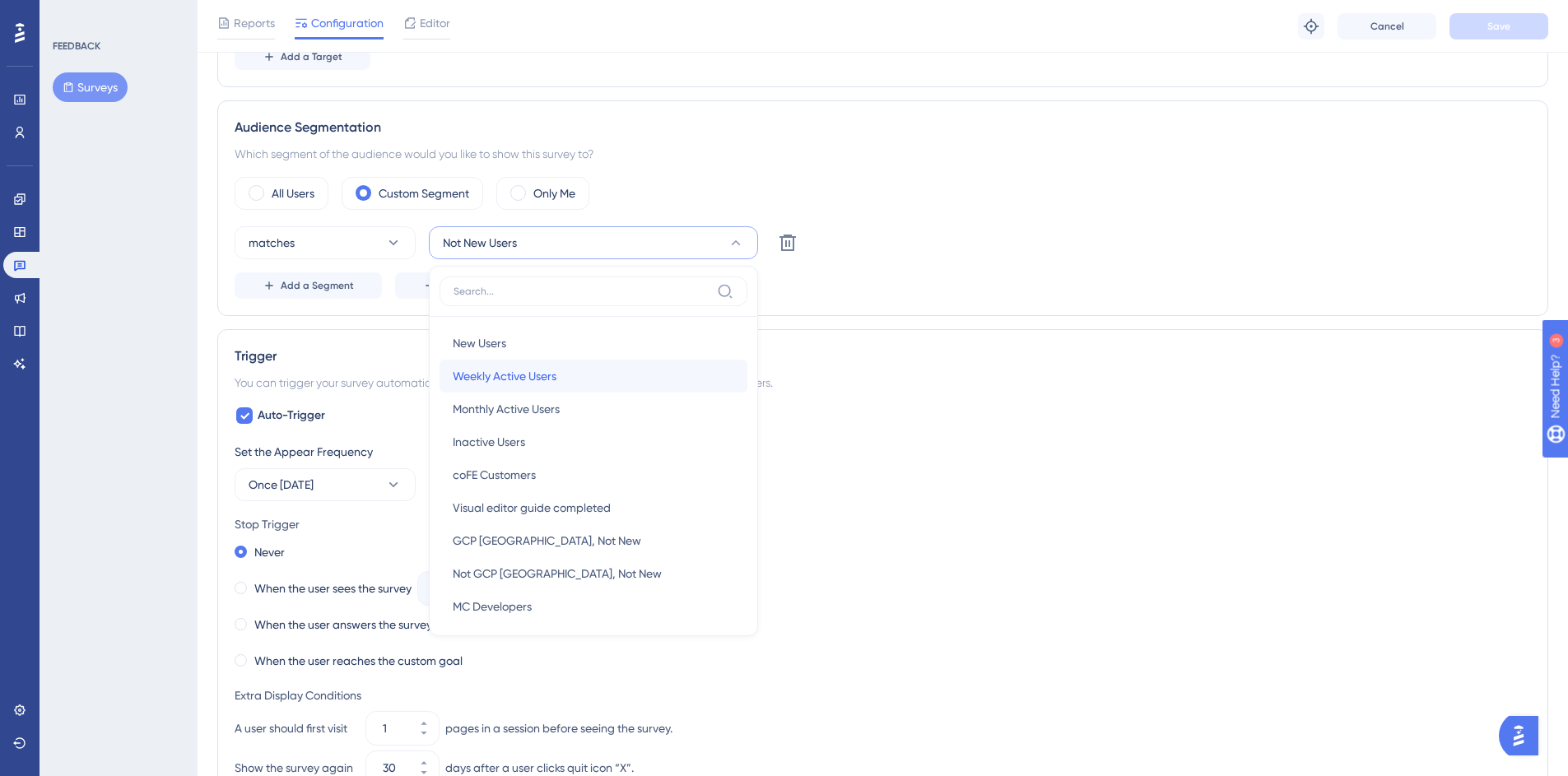
click at [584, 378] on div "Weekly Active Users Weekly Active Users" at bounding box center [593, 375] width 282 height 33
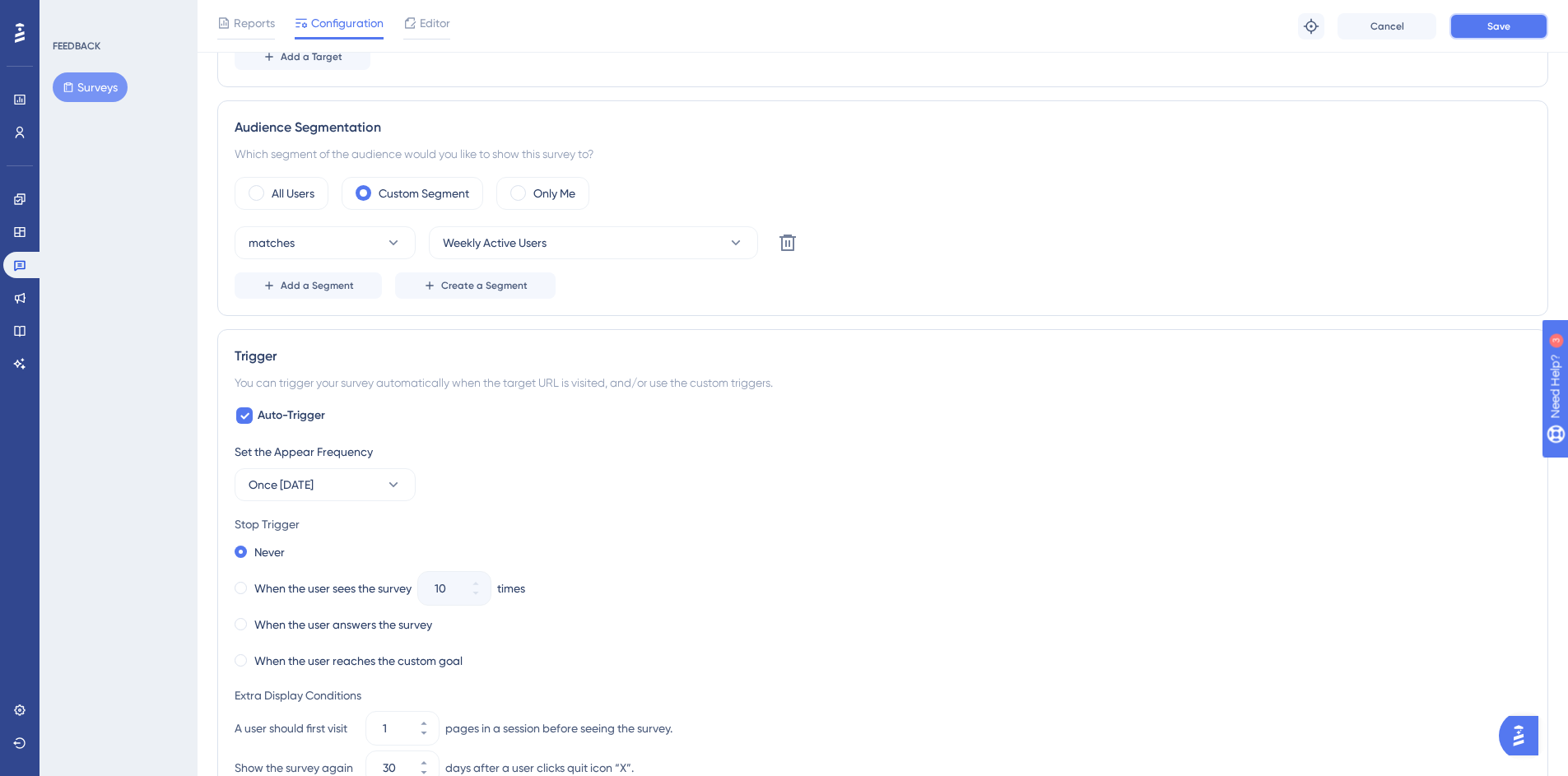
click at [1478, 26] on button "Save" at bounding box center [1499, 26] width 99 height 27
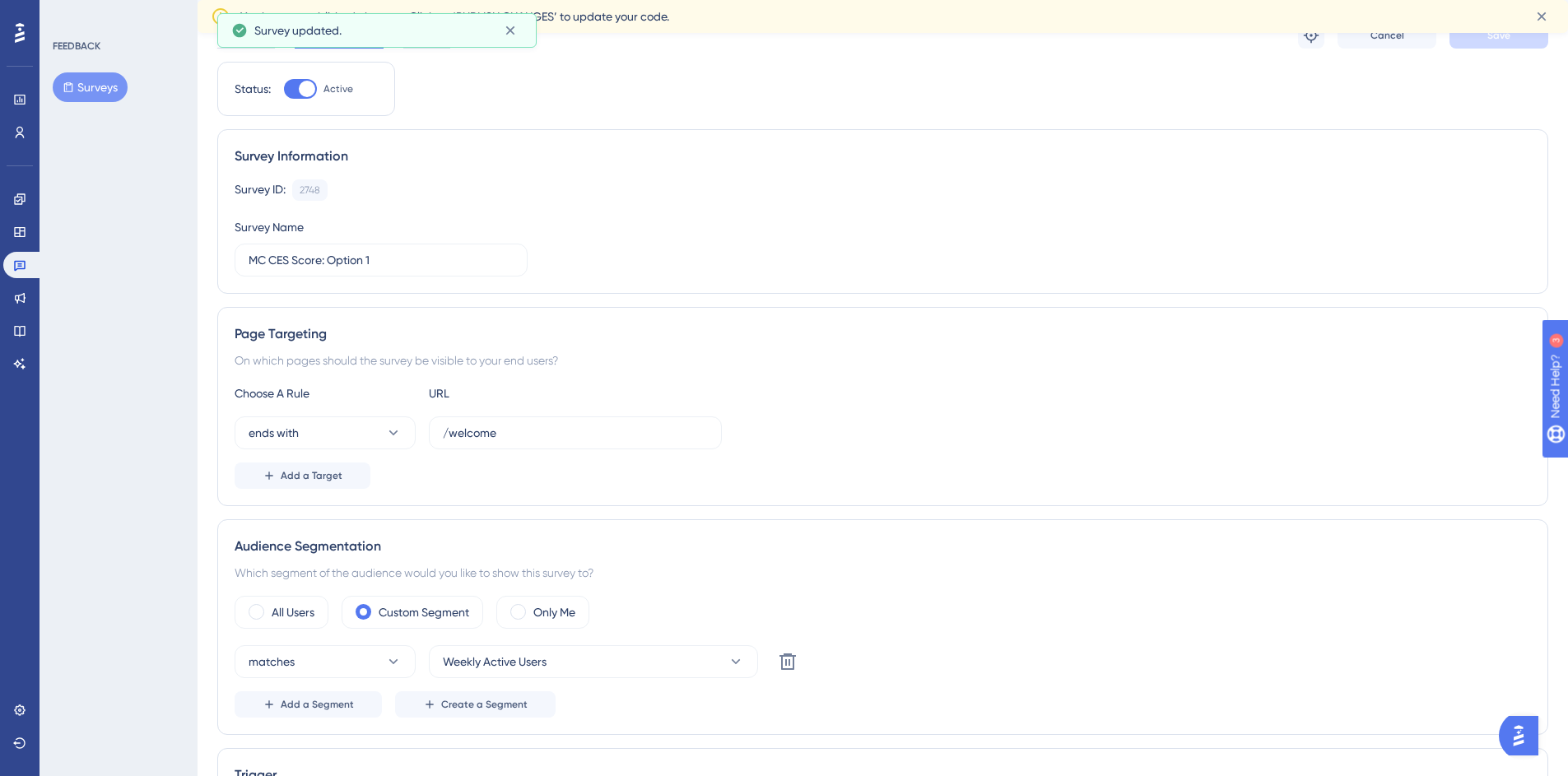
scroll to position [0, 0]
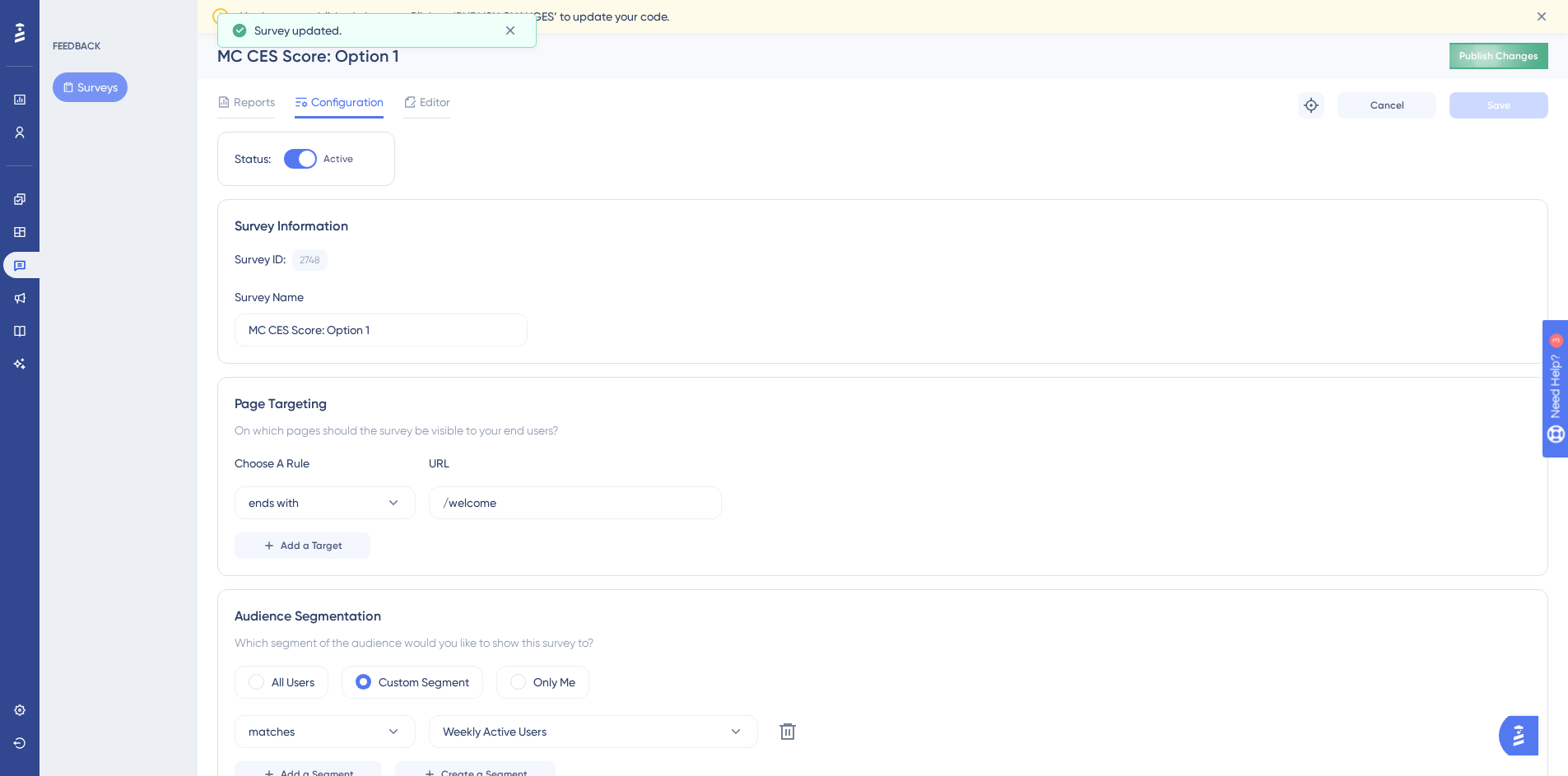
click at [1501, 54] on span "Publish Changes" at bounding box center [1499, 56] width 79 height 13
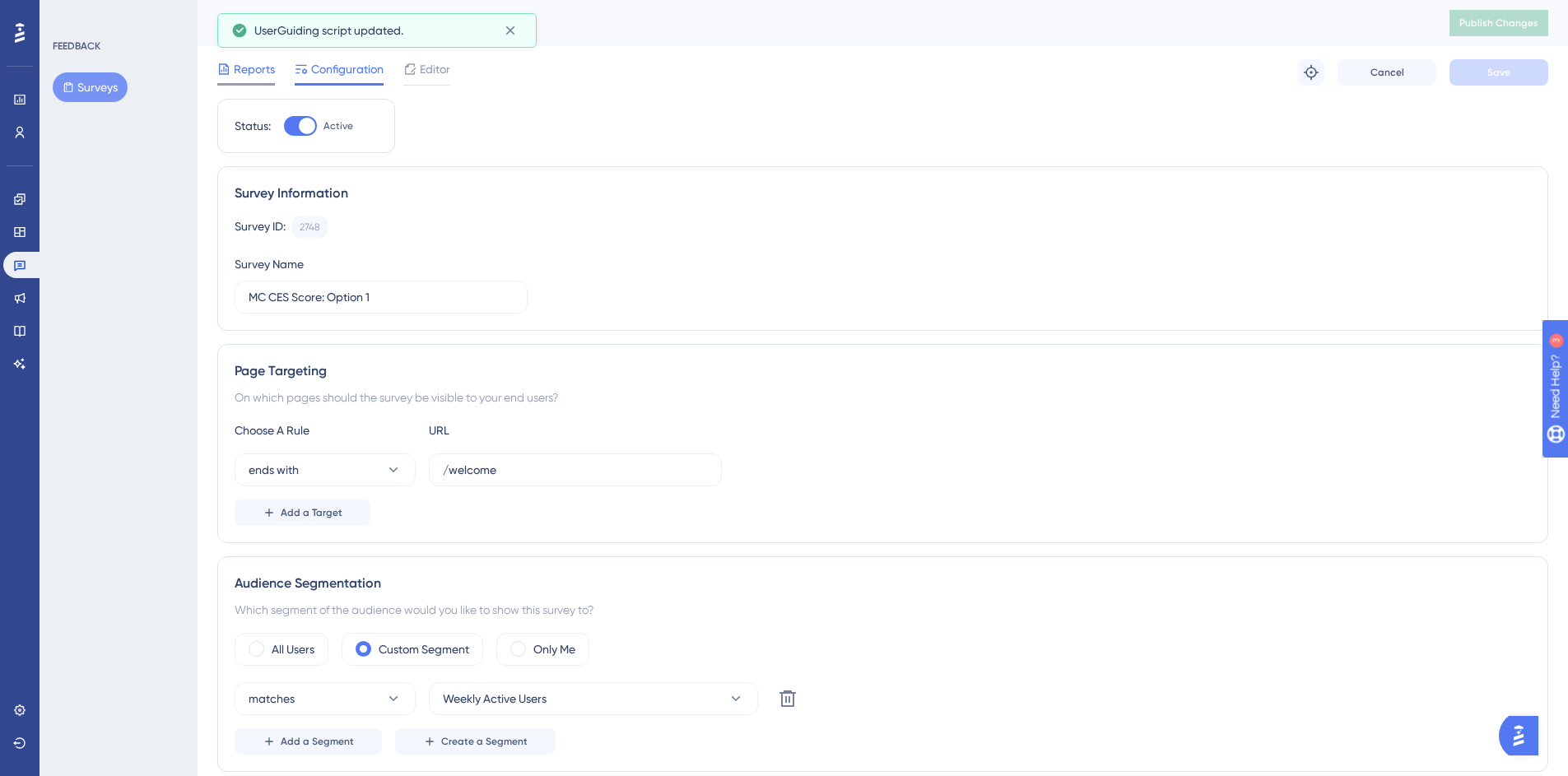
click at [263, 78] on span "Reports" at bounding box center [254, 69] width 41 height 20
